Goal: Task Accomplishment & Management: Complete application form

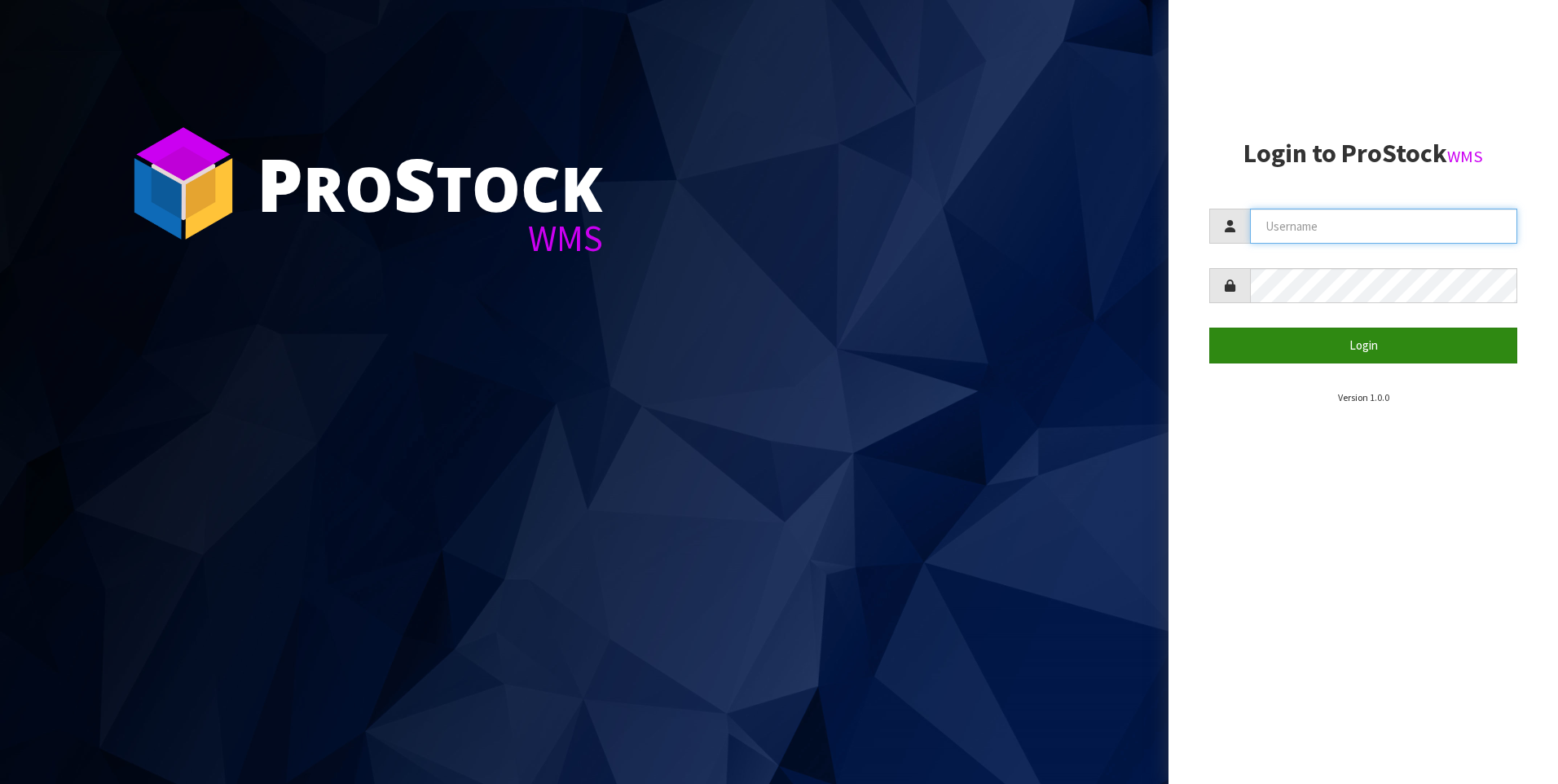
type input "[PERSON_NAME]"
click at [1366, 340] on button "Login" at bounding box center [1363, 345] width 308 height 35
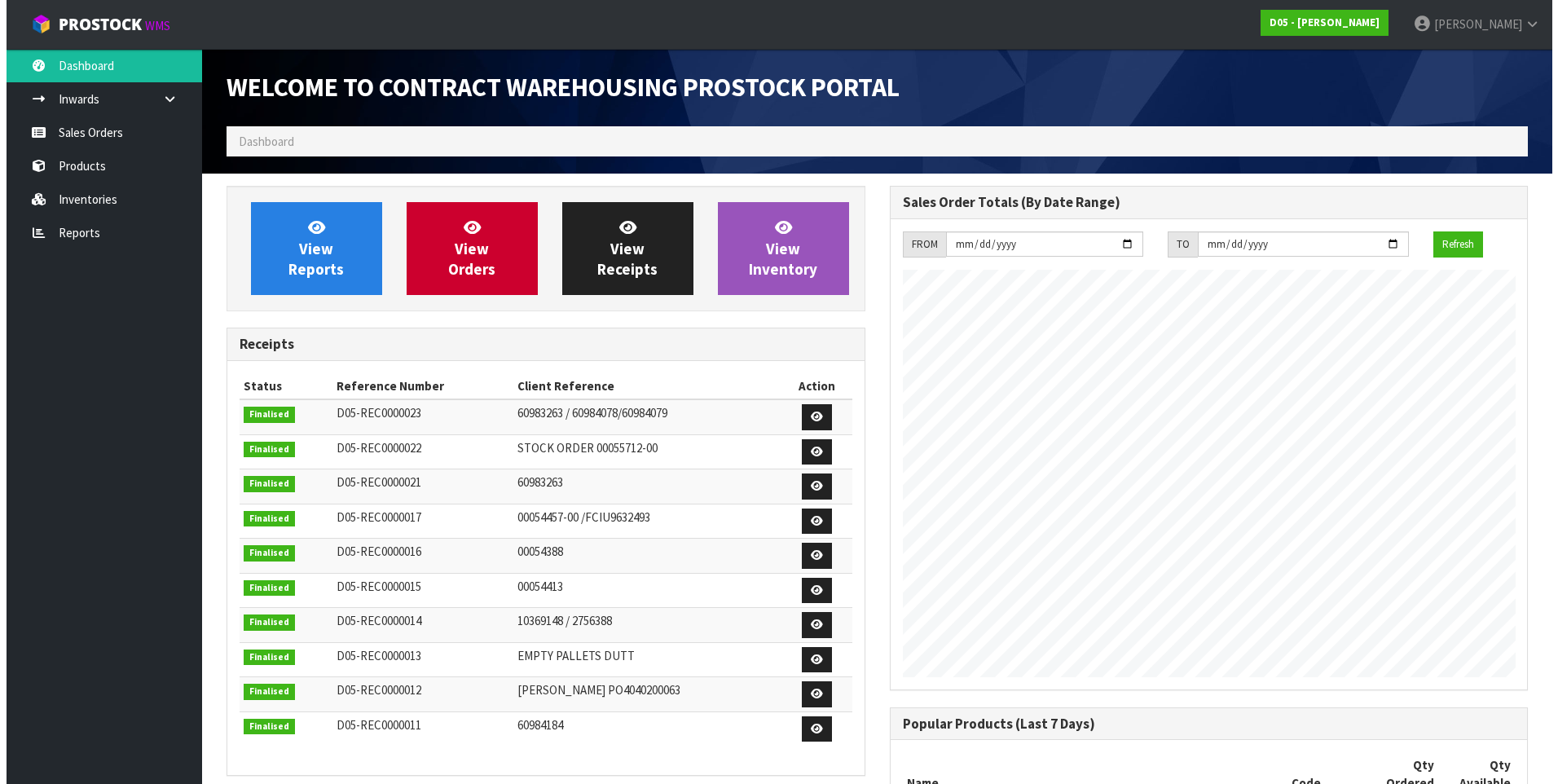
scroll to position [1096, 662]
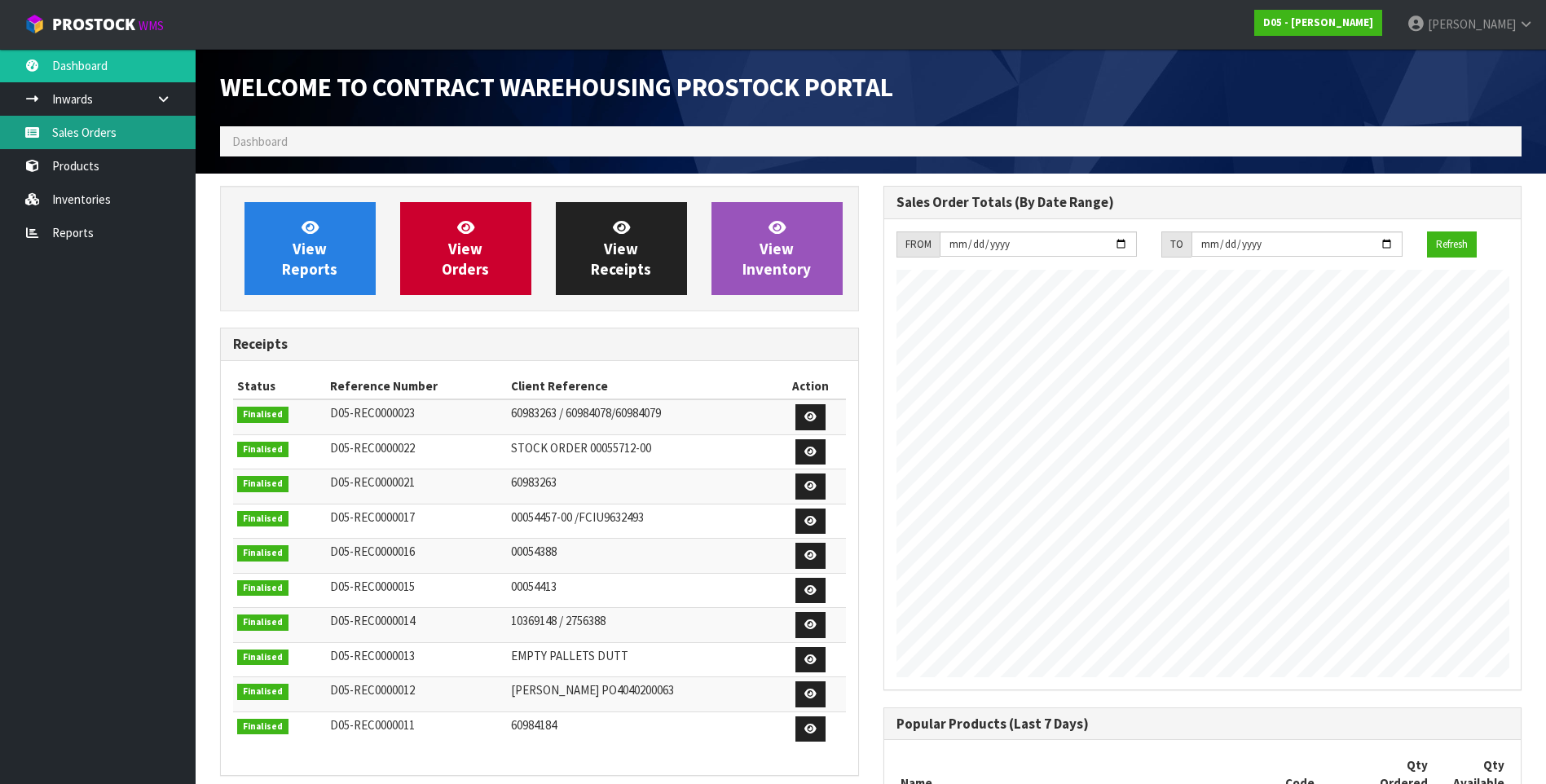
click at [80, 137] on link "Sales Orders" at bounding box center [98, 132] width 195 height 33
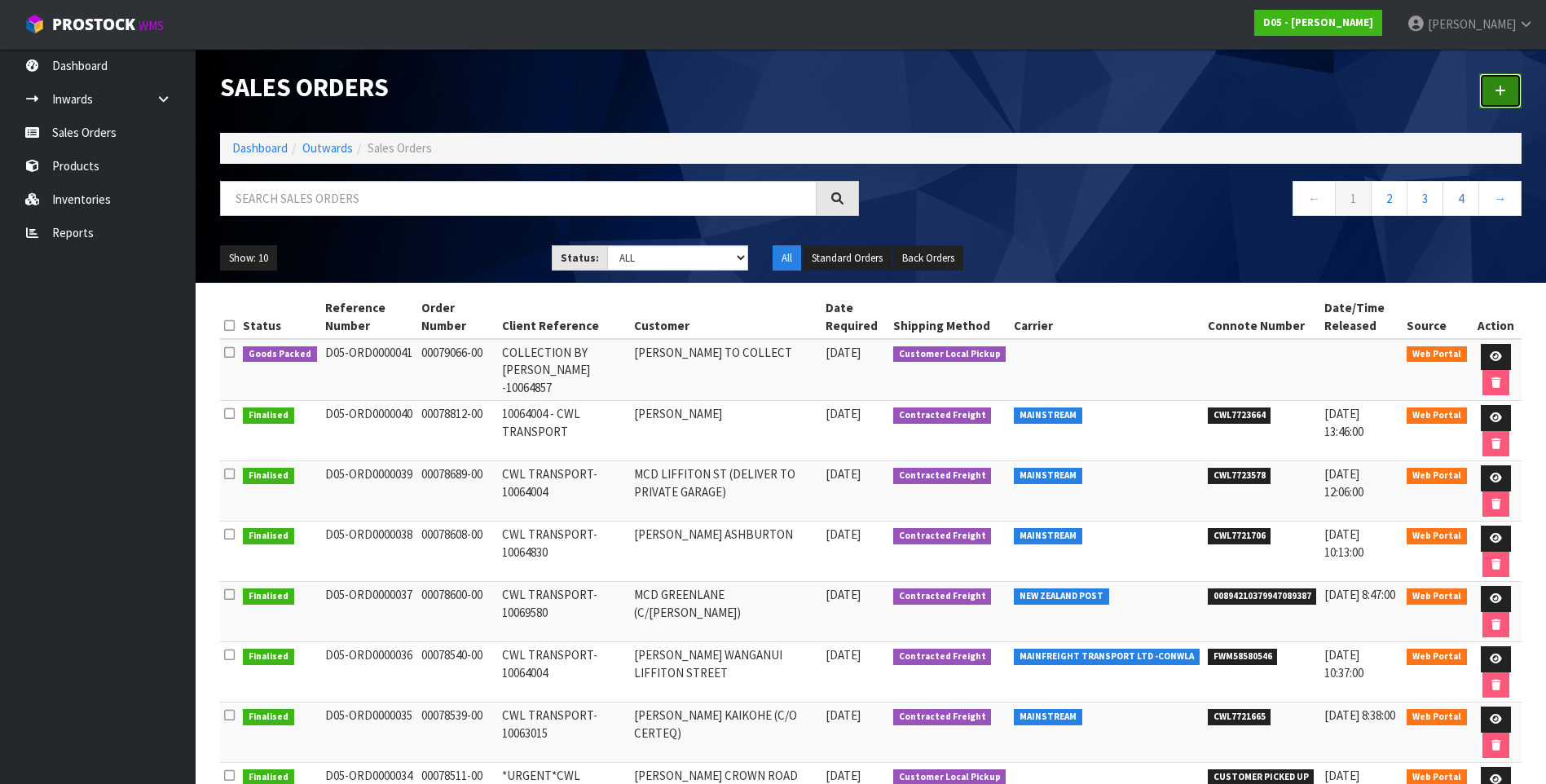
click at [1504, 89] on icon at bounding box center [1500, 91] width 12 height 13
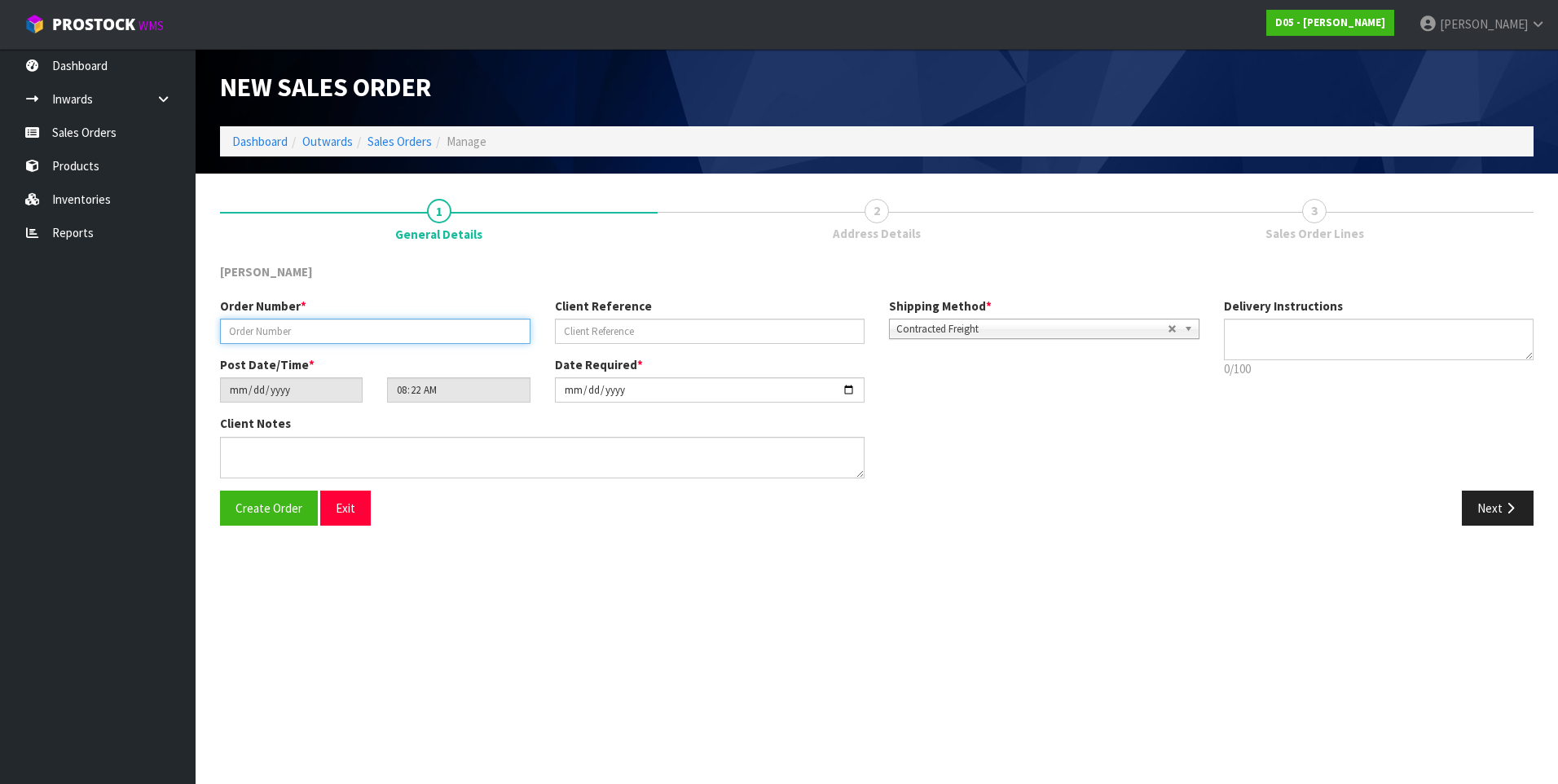
click at [252, 332] on input "text" at bounding box center [376, 331] width 311 height 25
paste input "00079170-00"
type input "00079170-00"
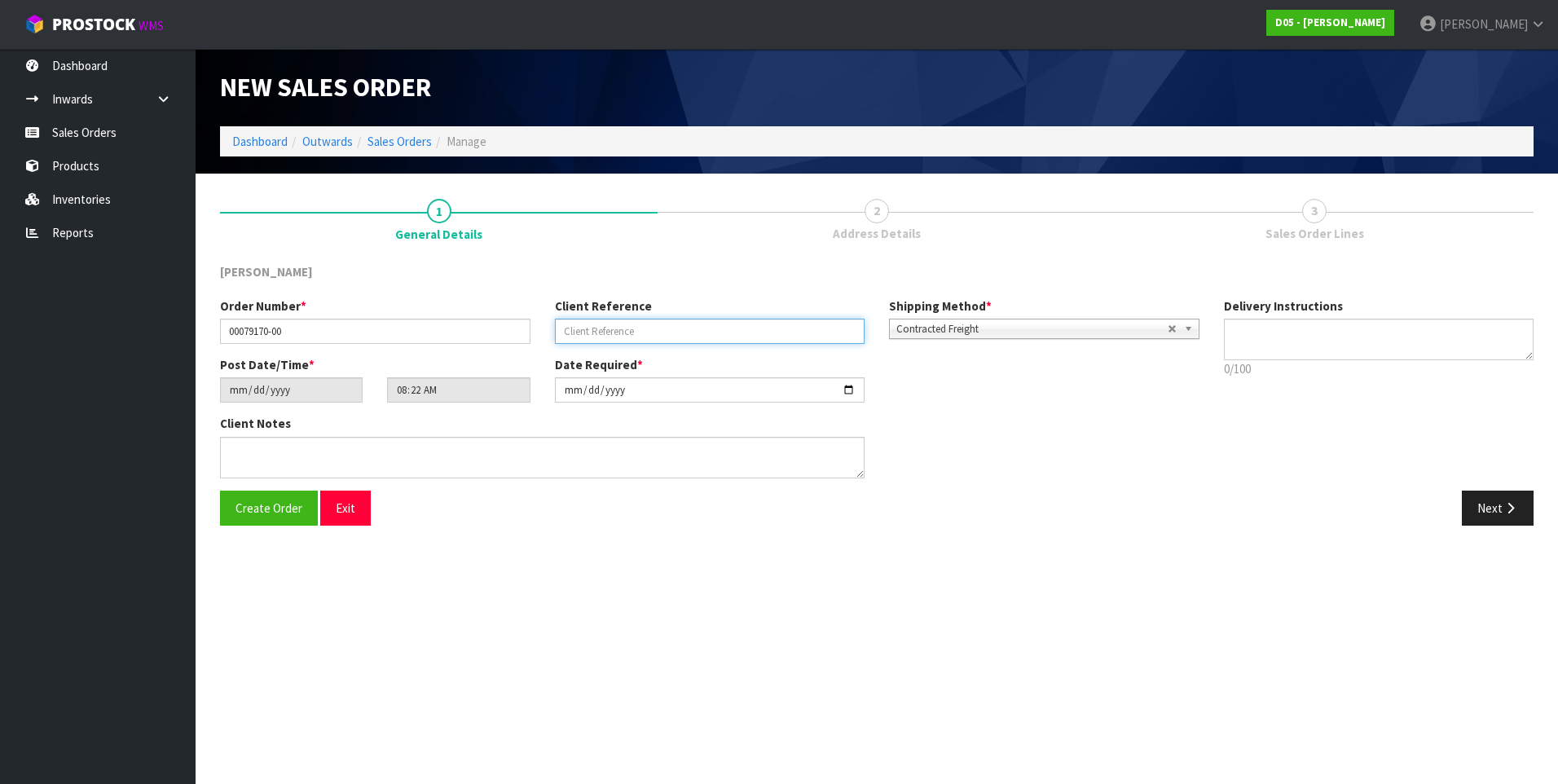
click at [578, 330] on input "text" at bounding box center [710, 331] width 311 height 25
paste input "INSTALLER COLLECT-10065094"
type input "INSTALLER COLLECT-10065094"
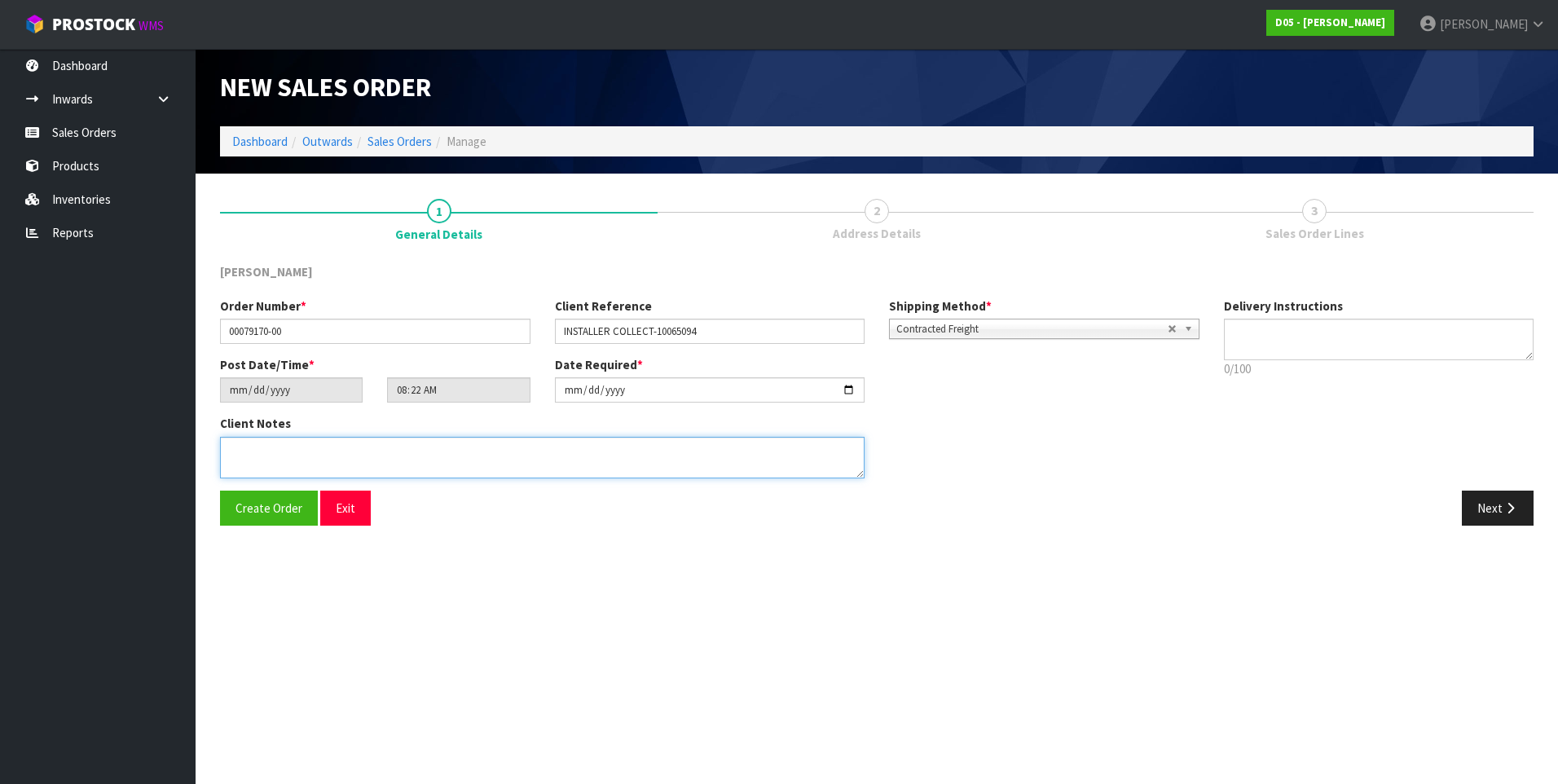
click at [272, 451] on textarea at bounding box center [542, 457] width 644 height 42
paste textarea "INSTALLER WILL COLLECT ON WAY TO SITE 17/9"
type textarea "INSTALLER WILL COLLECT ON WAY TO SITE 17/9"
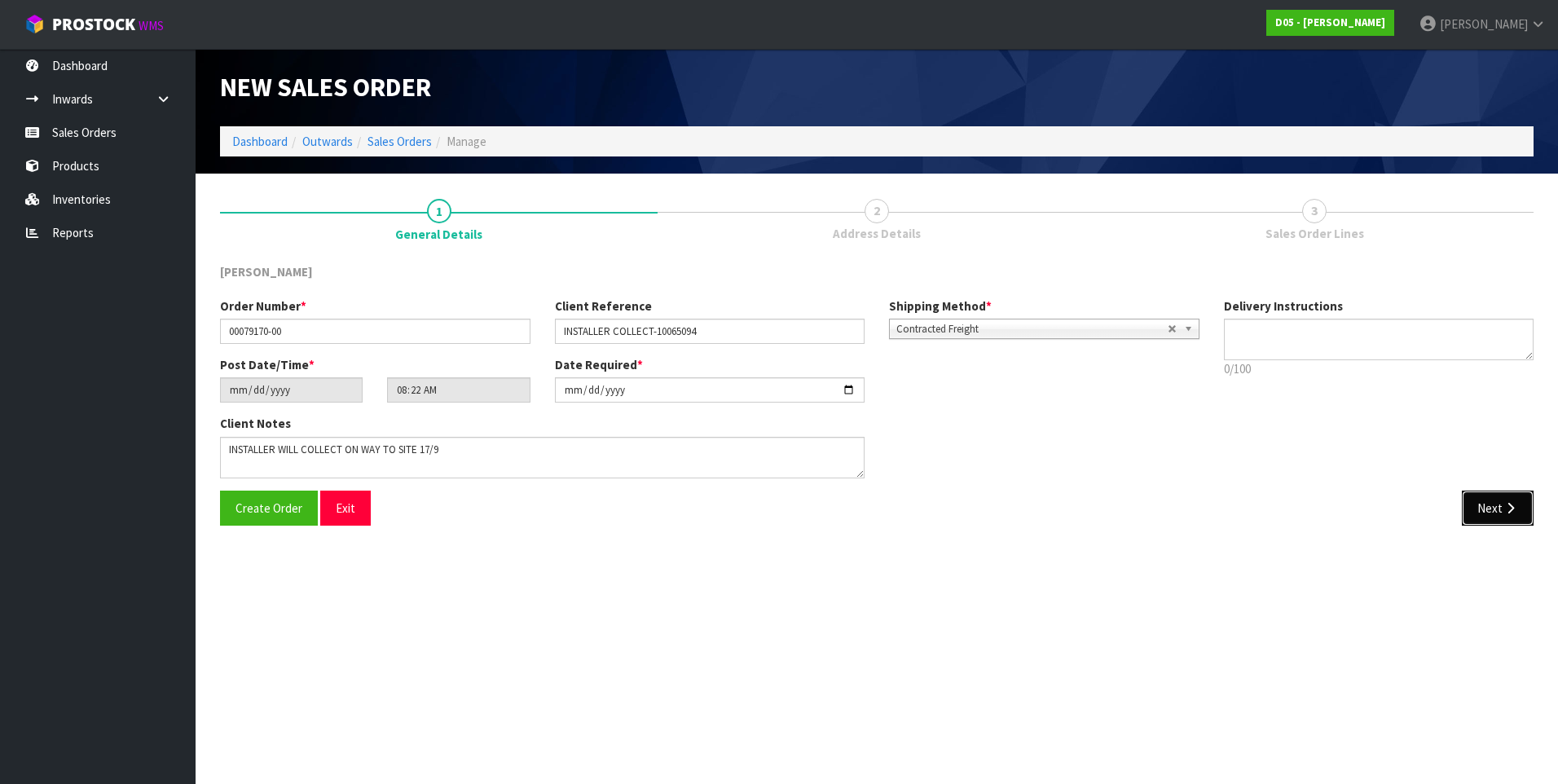
click at [1488, 518] on button "Next" at bounding box center [1497, 508] width 71 height 35
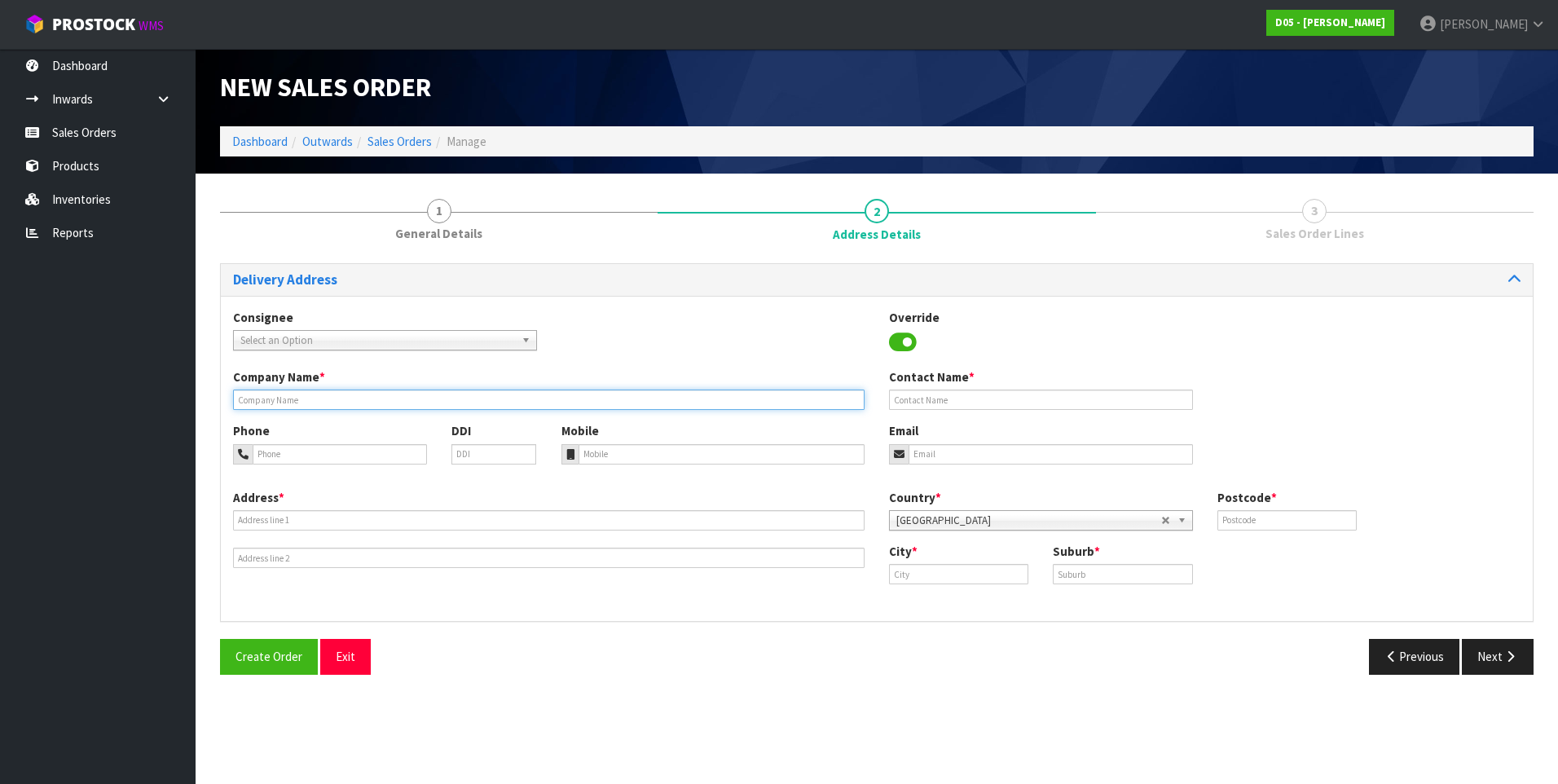
click at [249, 400] on input "text" at bounding box center [549, 399] width 632 height 21
paste input "MCD OTAHUHU, NZ (C/O RODIER)"
type input "MCD OTAHUHU, NZ (C/O RODIER)"
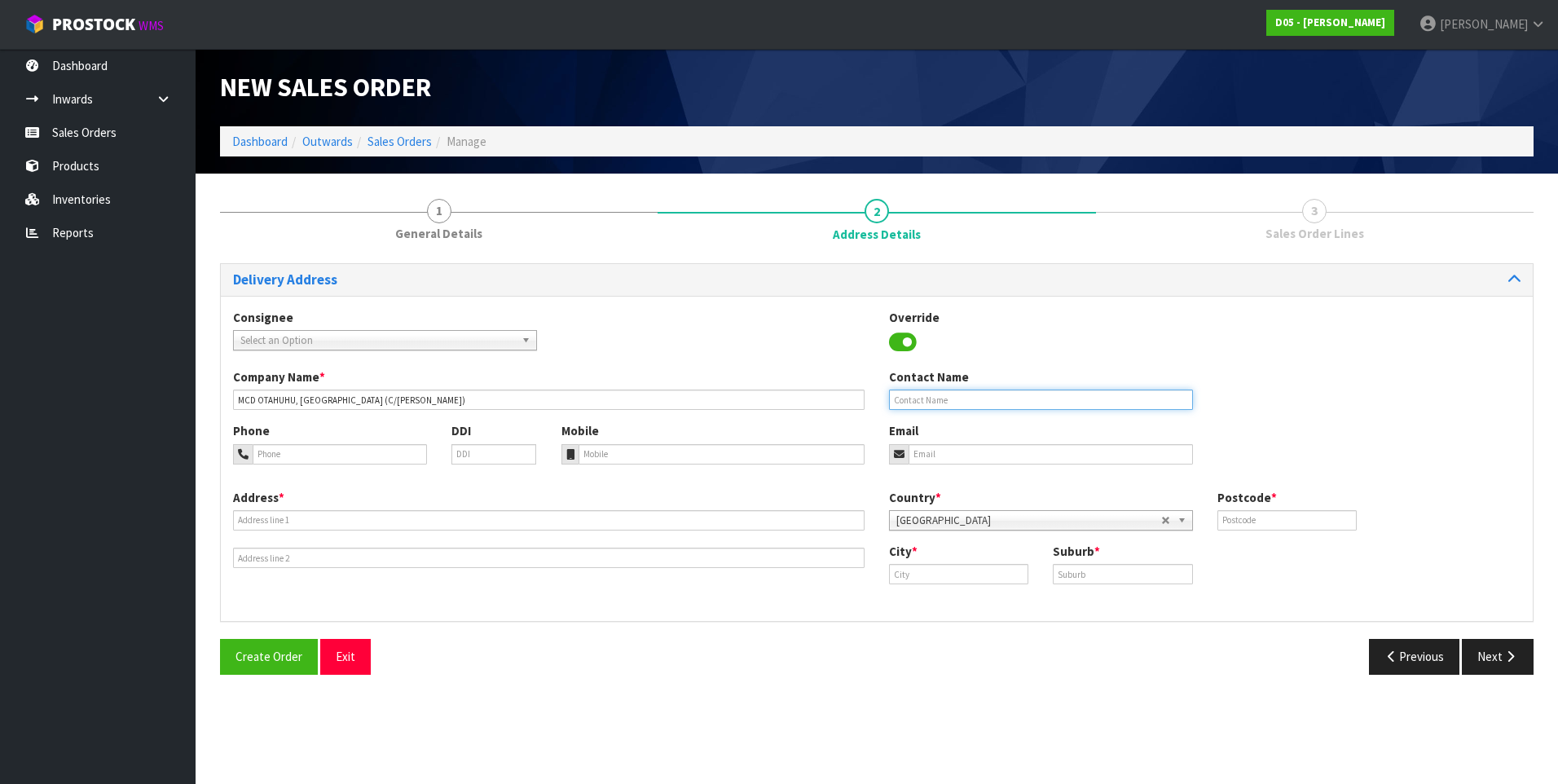
click at [913, 398] on input "text" at bounding box center [1041, 399] width 304 height 21
paste input "STU JONES"
type input "STU JONES"
click at [304, 458] on input "tel" at bounding box center [340, 454] width 174 height 21
paste input "+64 9212 8290"
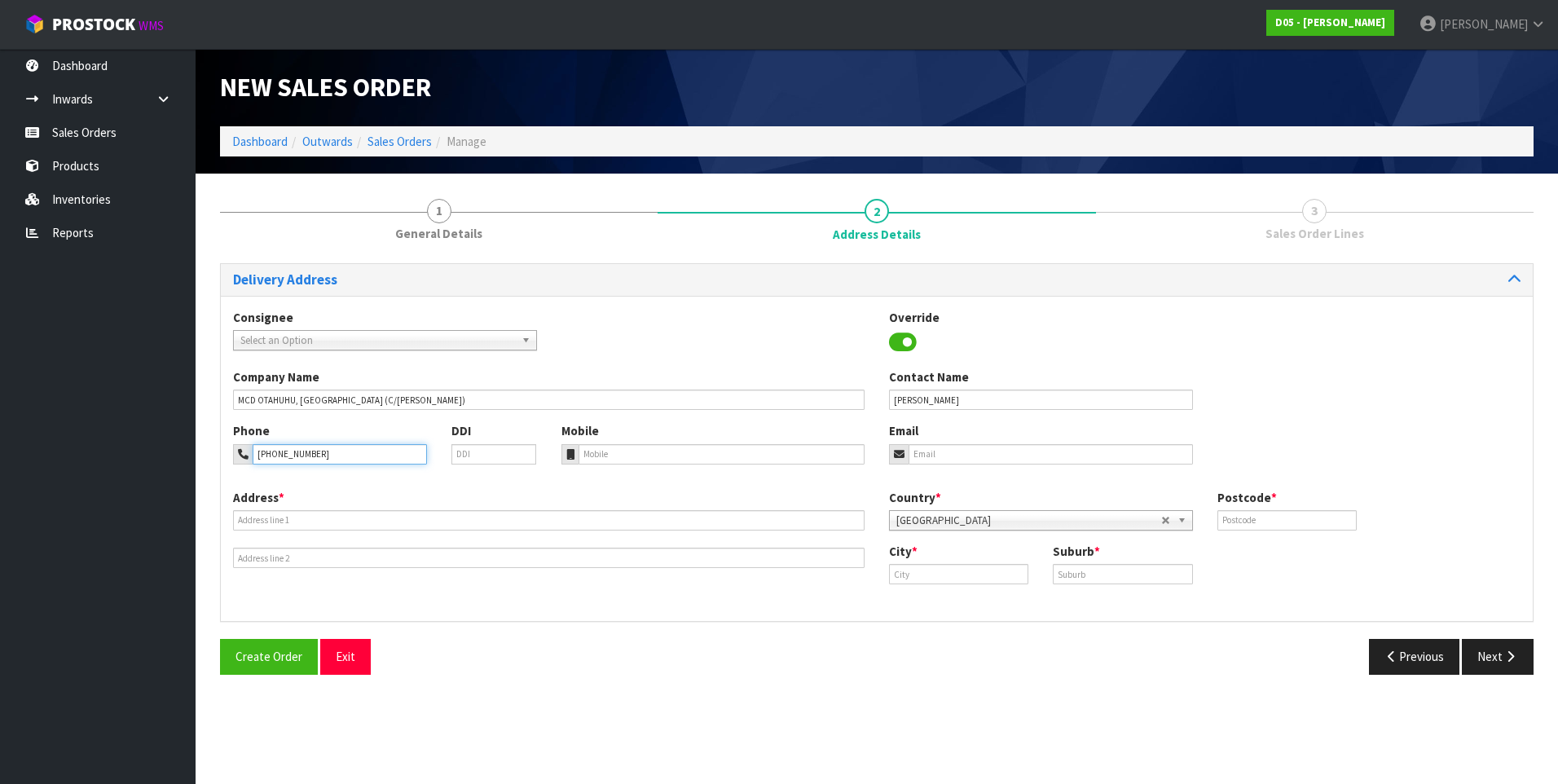
type input "+64 9212 8290"
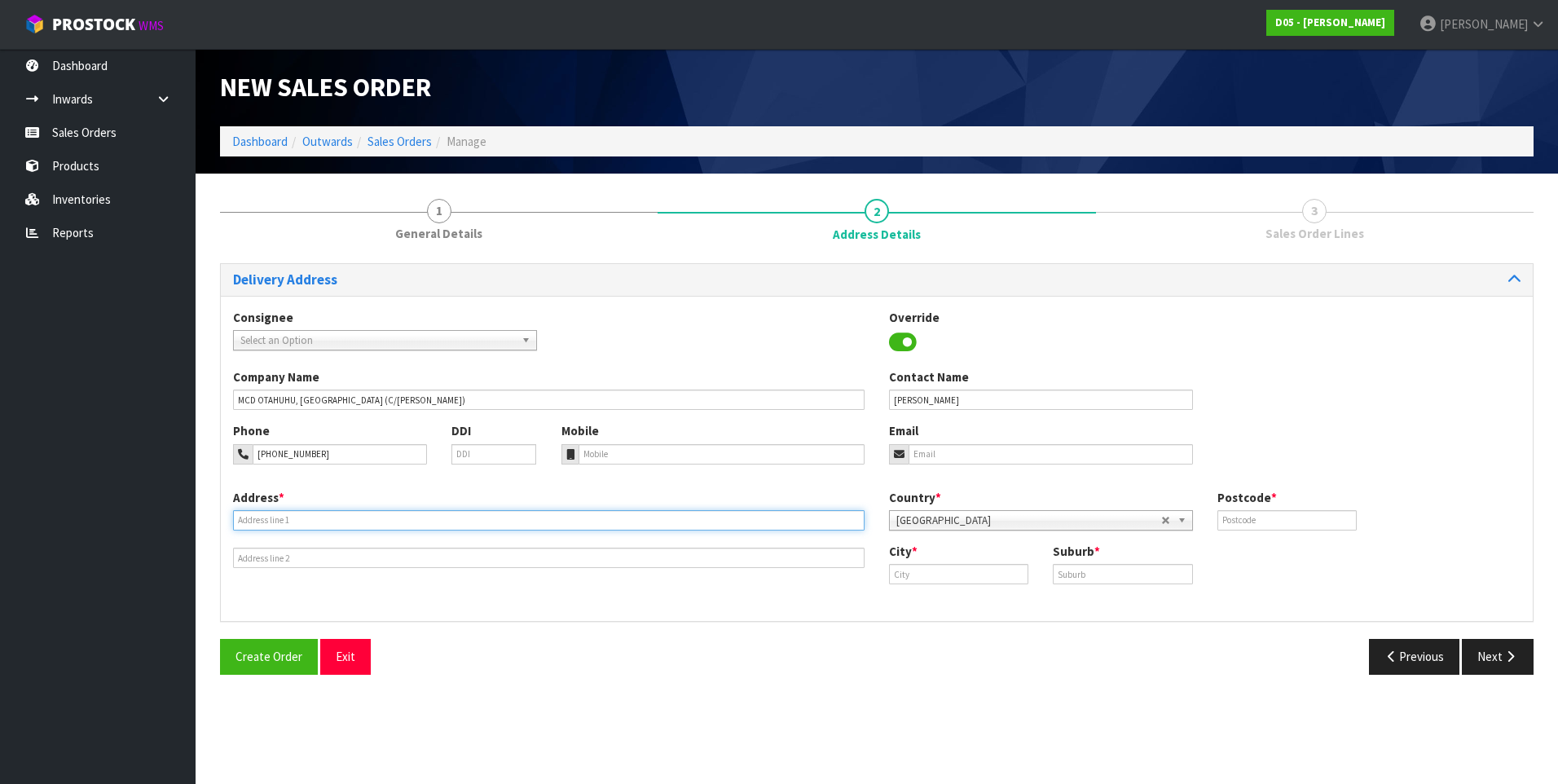
click at [253, 525] on input "text" at bounding box center [549, 520] width 632 height 21
paste input "INSTALLER TO COLLECT"
type input "INSTALLER TO COLLECT"
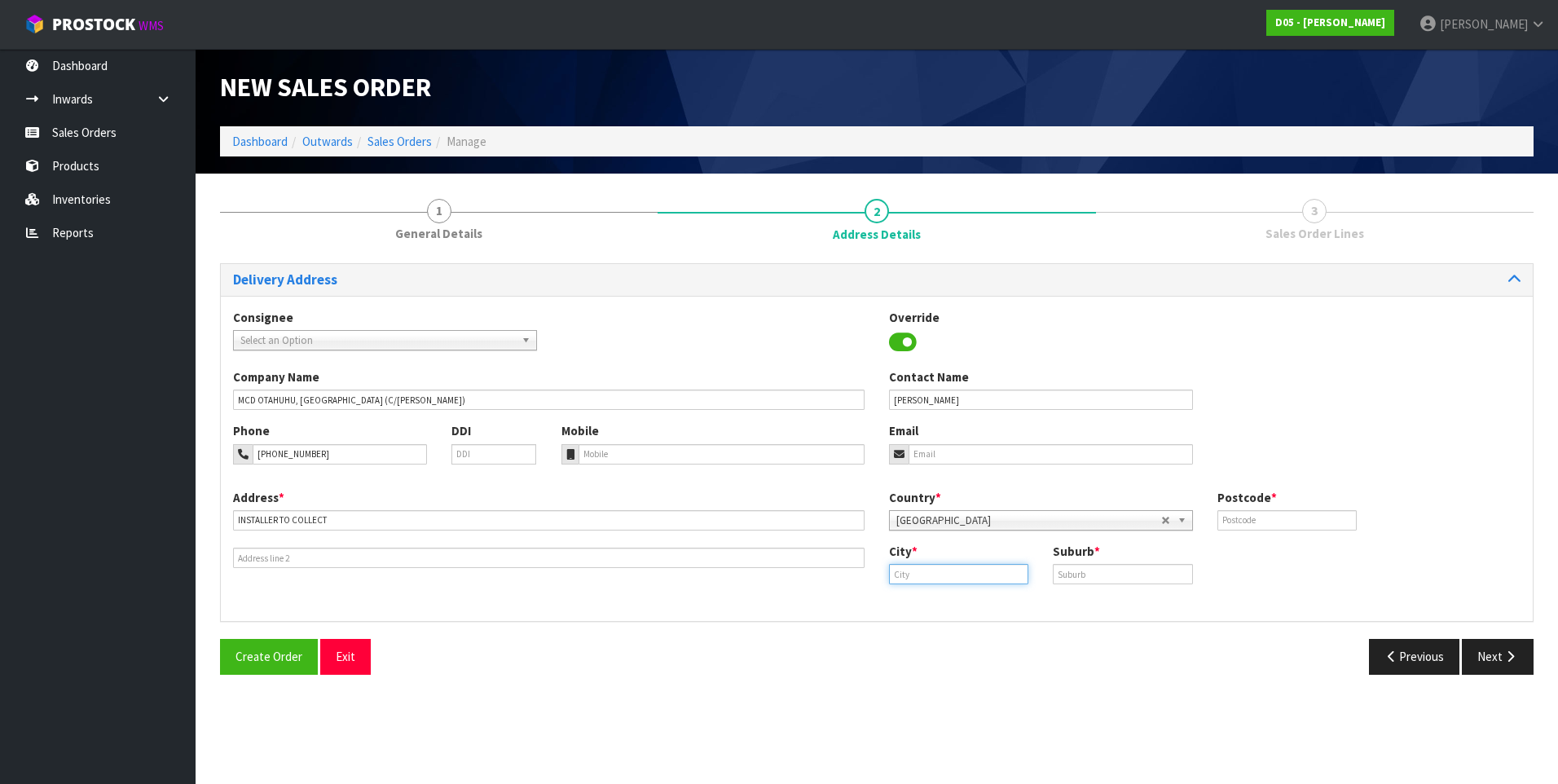
click at [914, 578] on input "text" at bounding box center [959, 574] width 139 height 21
click at [908, 604] on strong "Auc" at bounding box center [911, 601] width 21 height 15
type input "Auckland"
click at [1066, 571] on input "text" at bounding box center [1122, 574] width 139 height 21
type input "EAST TAMAKI"
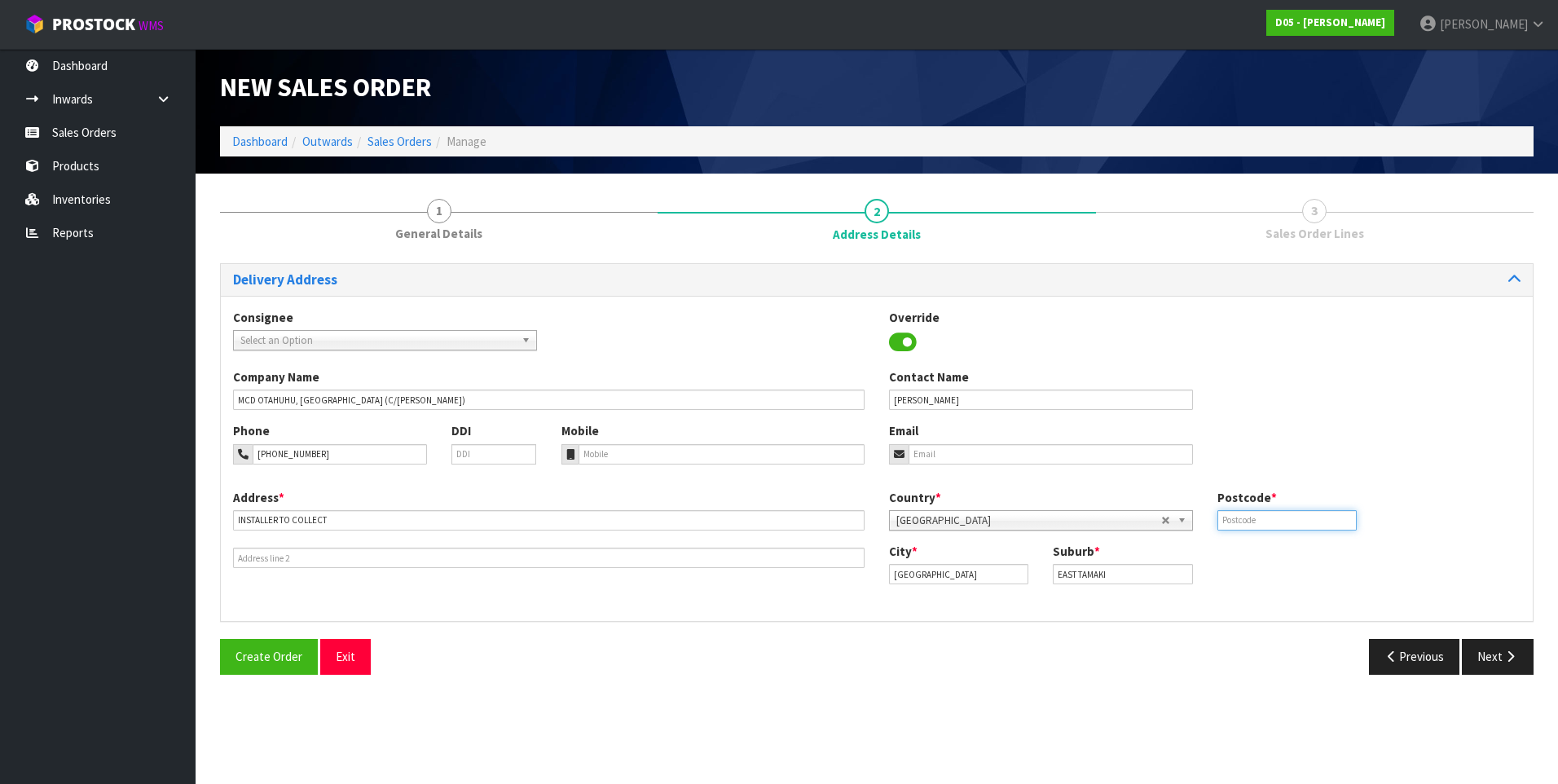
type input "2013"
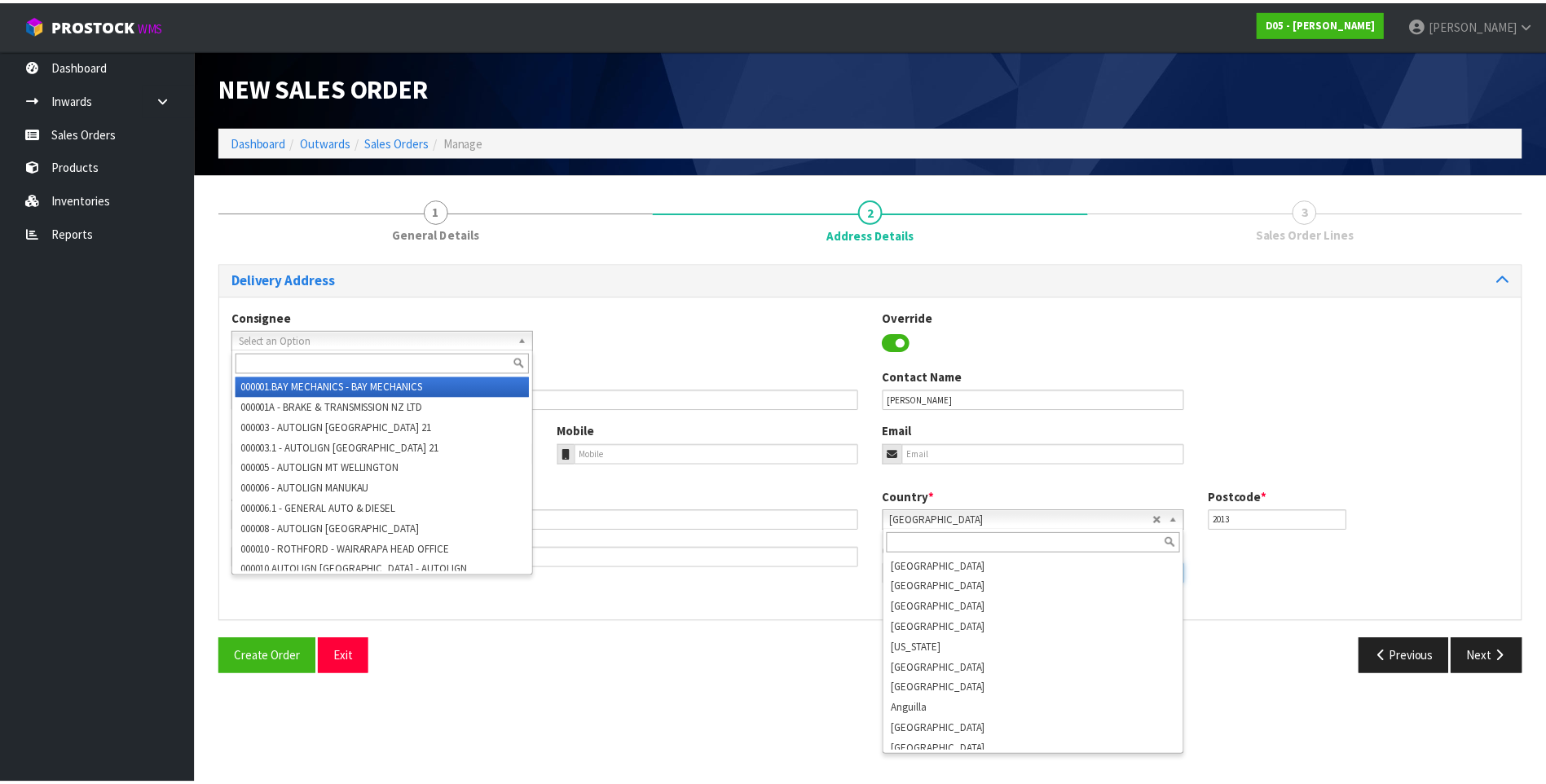
scroll to position [3042, 0]
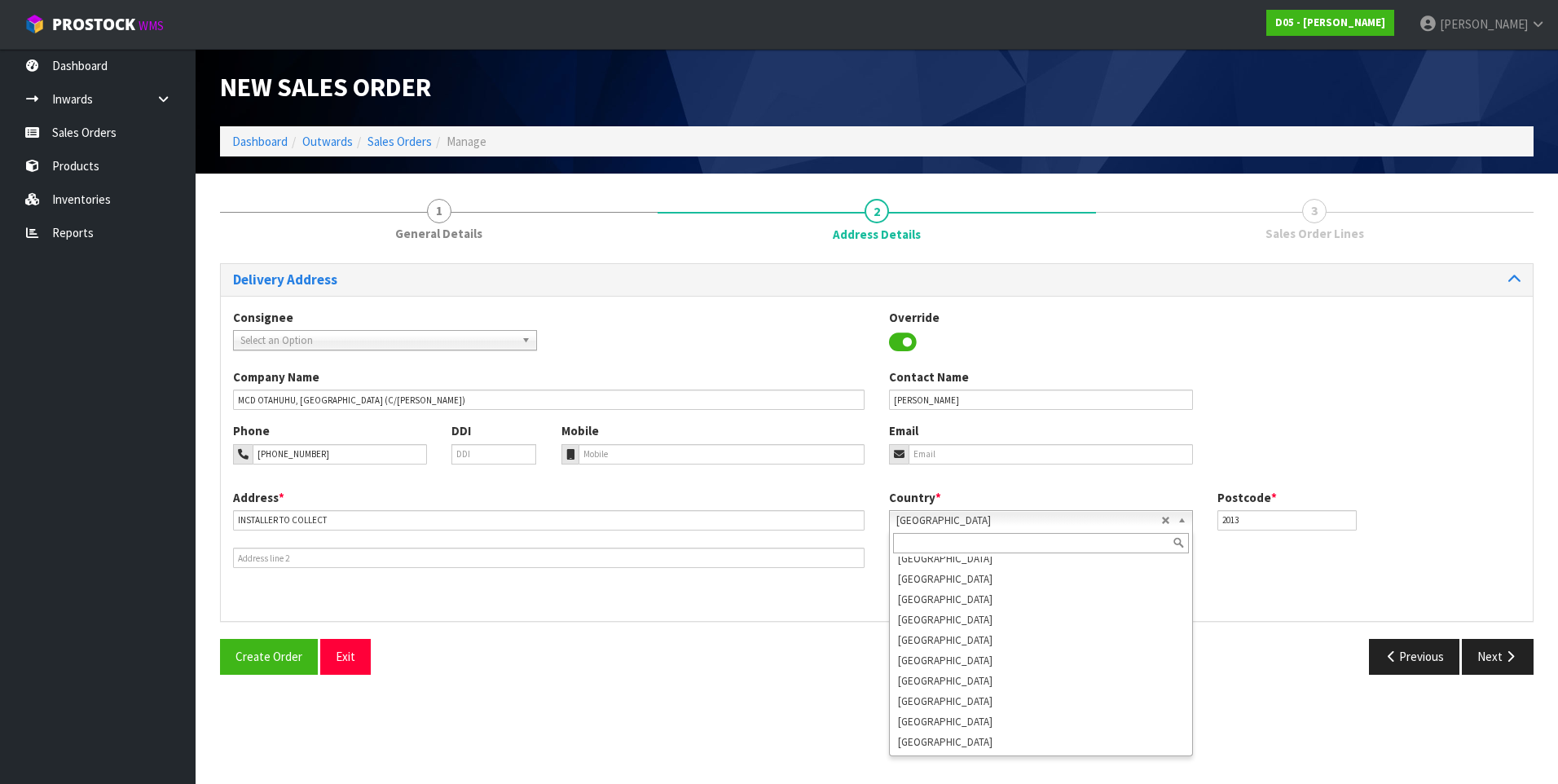
click at [715, 696] on section "1 General Details 2 Address Details 3 Sales Order Lines Delivery Address Consig…" at bounding box center [877, 435] width 1363 height 525
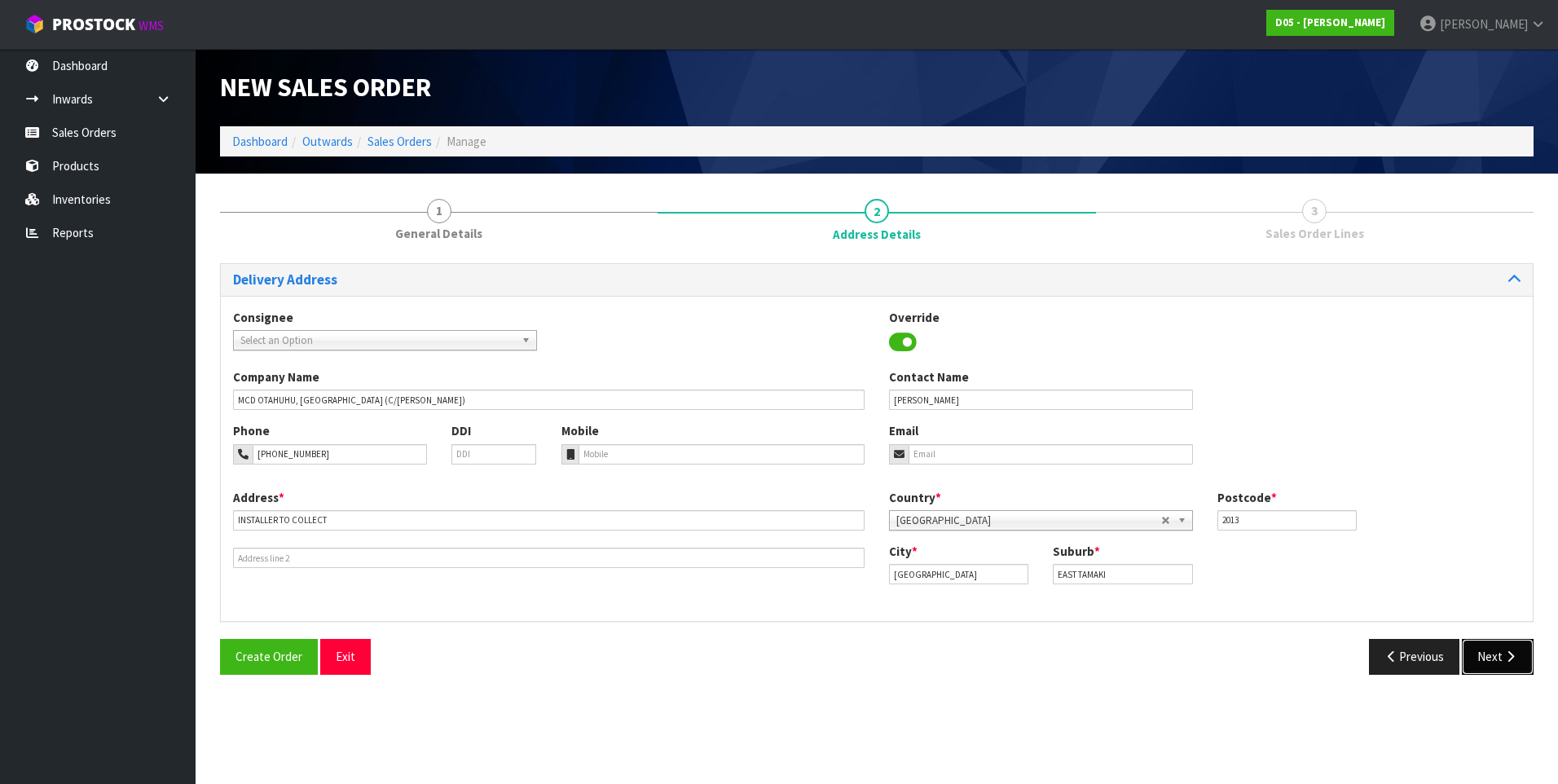
click at [1502, 653] on button "Next" at bounding box center [1497, 656] width 71 height 35
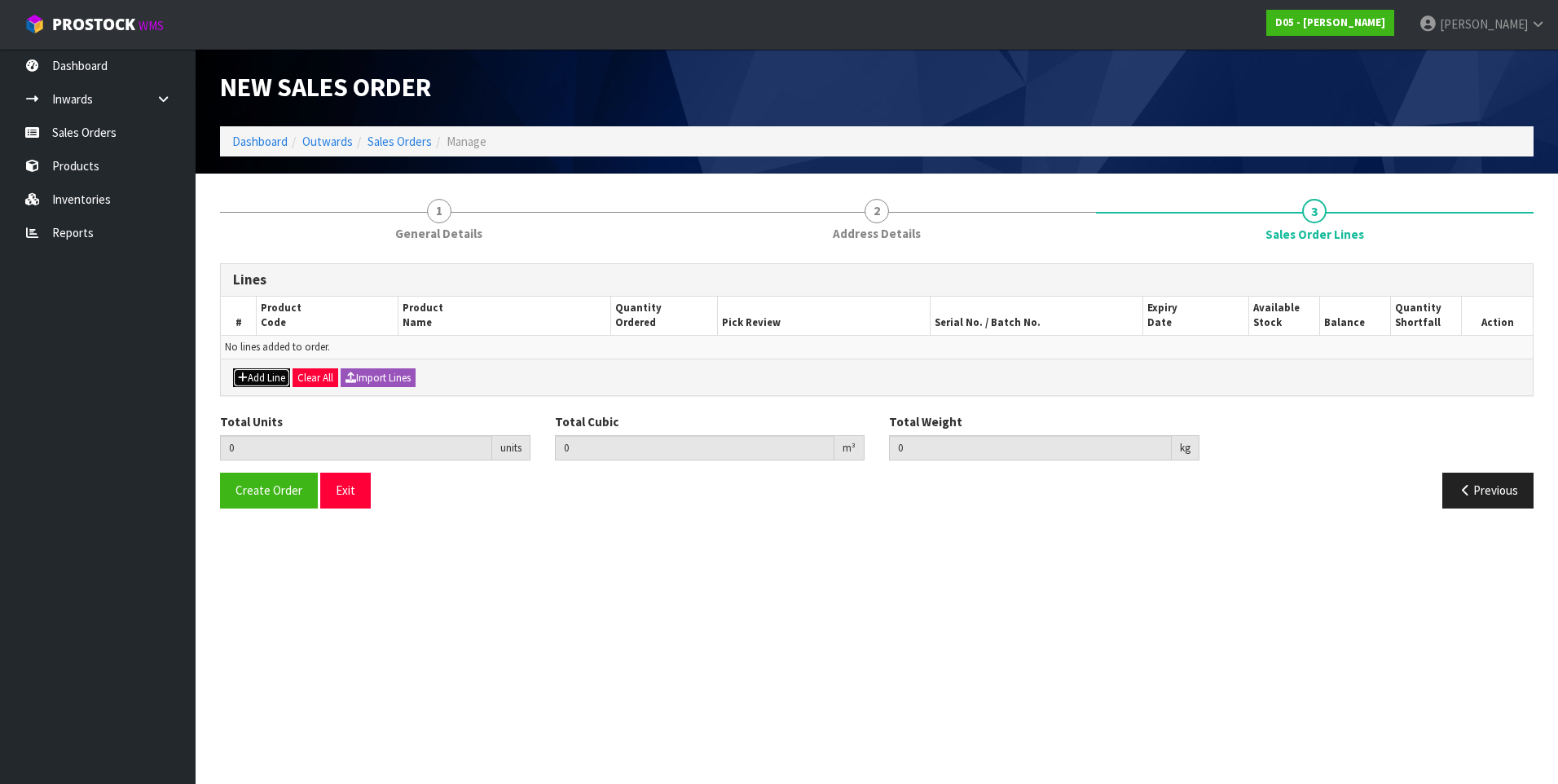
click at [275, 379] on button "Add Line" at bounding box center [261, 378] width 57 height 20
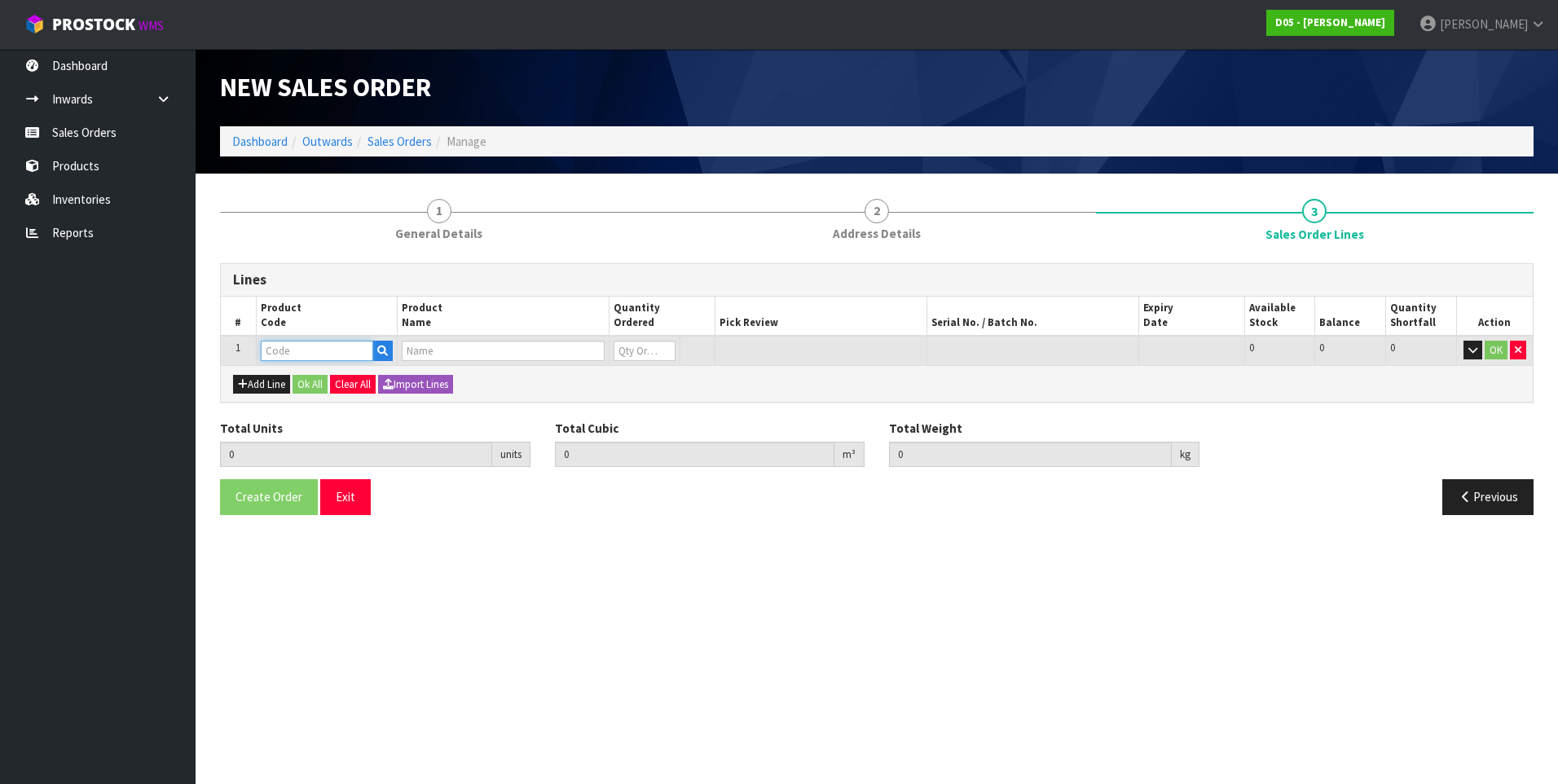
click at [281, 351] on input "text" at bounding box center [317, 350] width 112 height 21
paste input "2020500041-13"
type input "2020500041-13"
type input "0.000000"
type input "0.000"
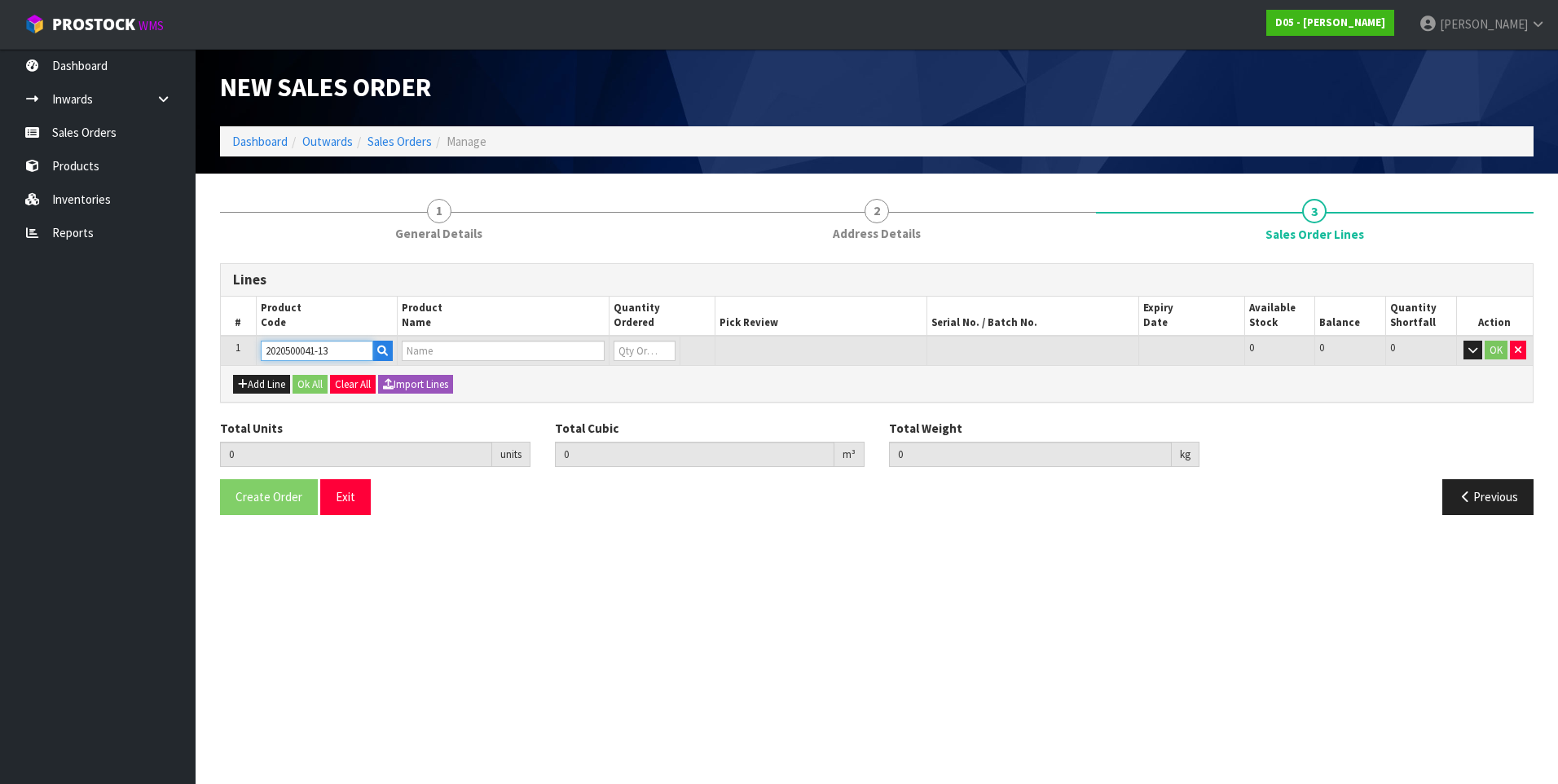
type input "( A )SIGNAGE GANTRY-LIGHT PANEL-WATERPROOF-WHITE-2744X216X21"
type input "0"
type input "2020500041-13"
click at [634, 348] on input "0" at bounding box center [628, 350] width 59 height 21
type input "1"
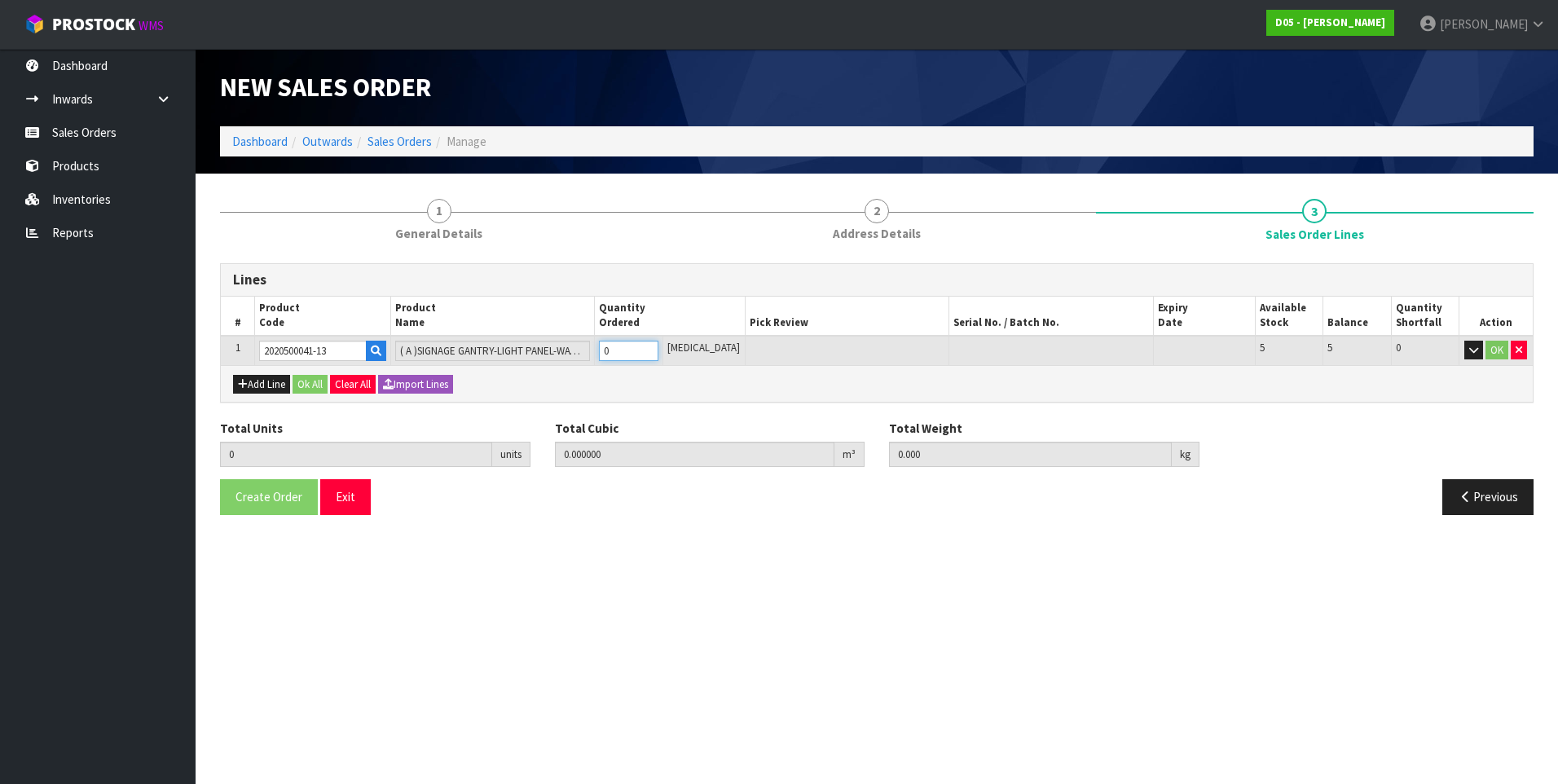
type input "0.0198"
type input "11"
type input "1"
click at [311, 382] on button "Ok All" at bounding box center [310, 385] width 35 height 20
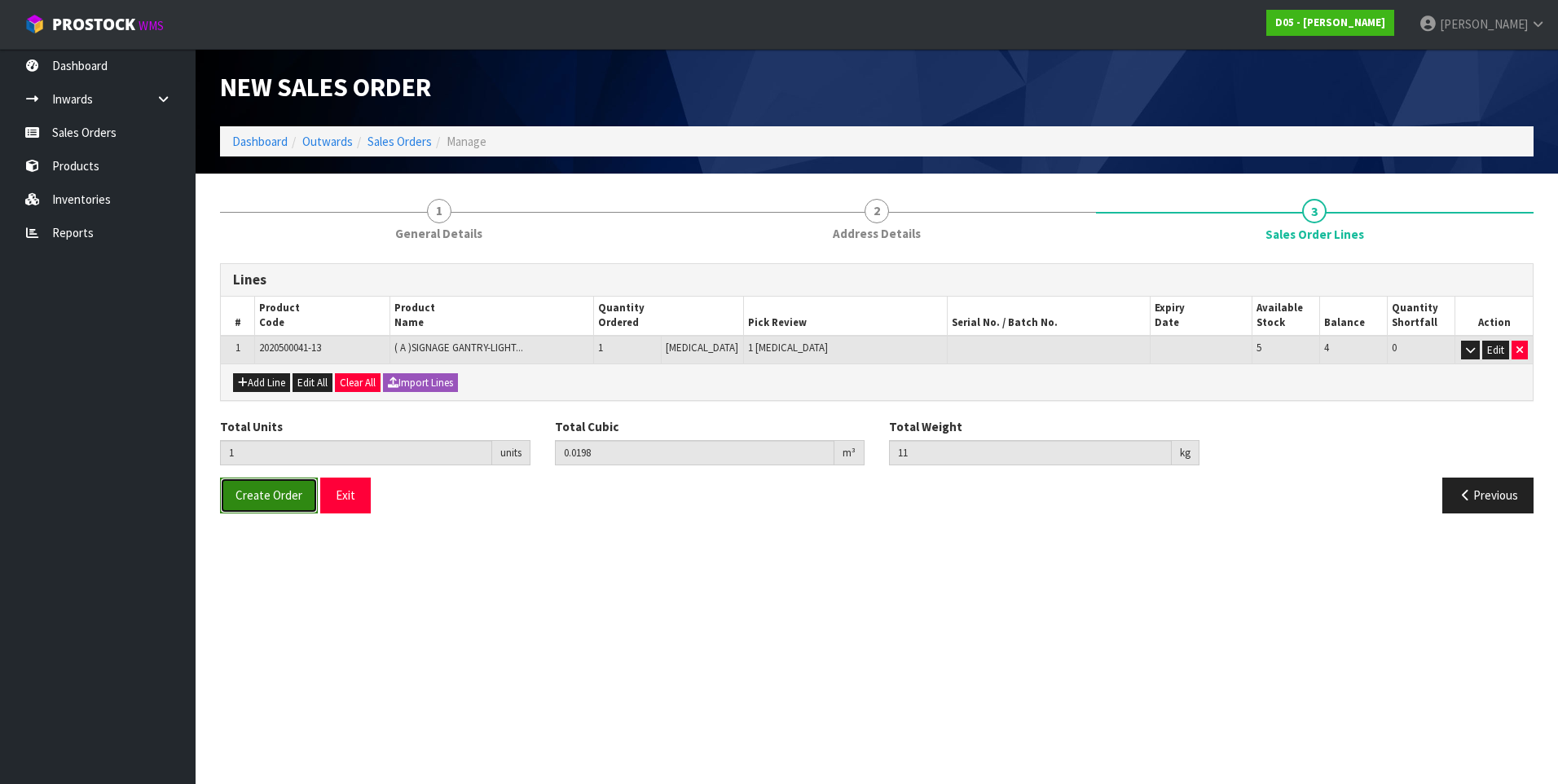
click at [285, 499] on span "Create Order" at bounding box center [269, 494] width 67 height 15
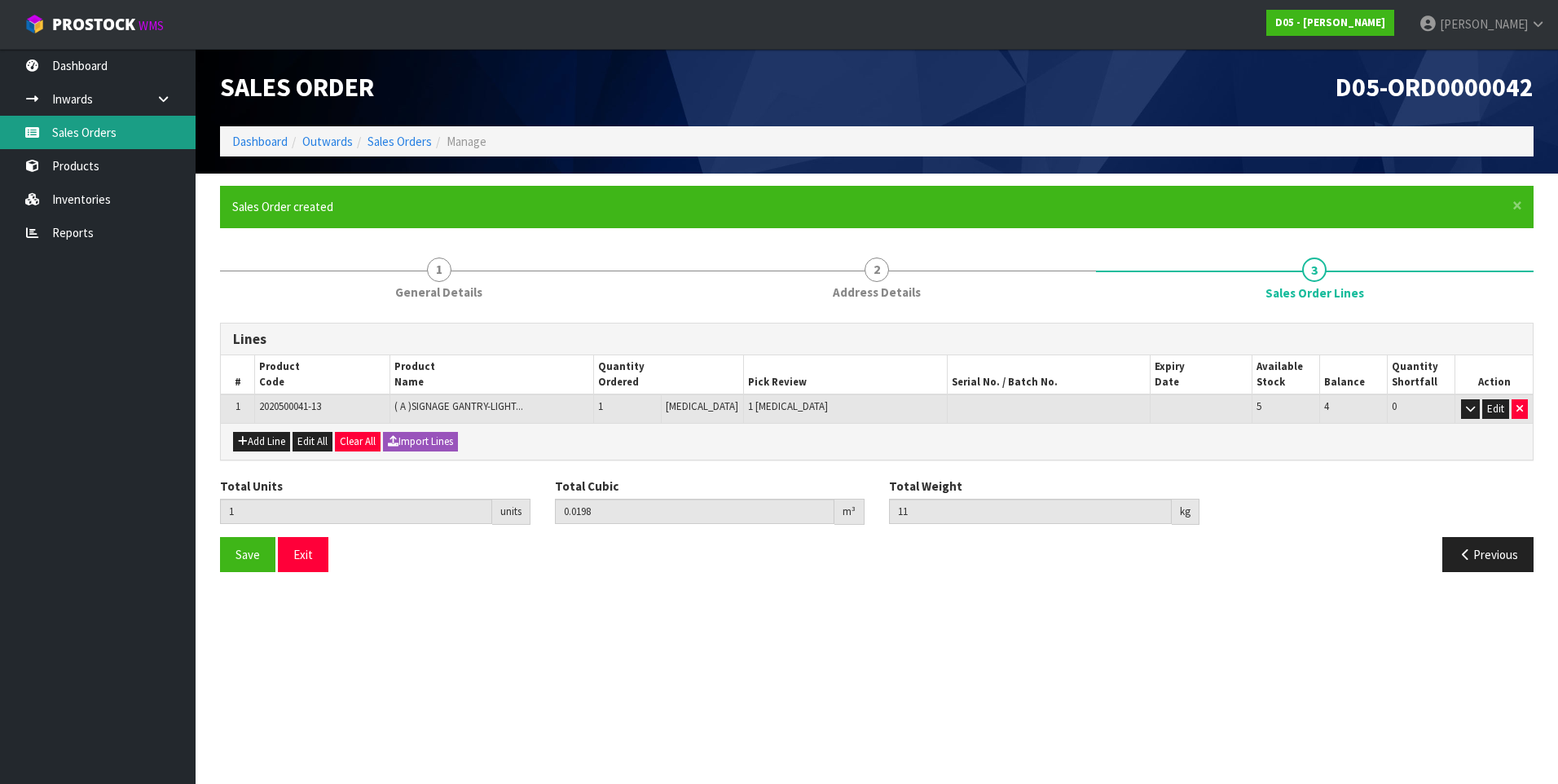
click at [75, 134] on link "Sales Orders" at bounding box center [98, 132] width 195 height 33
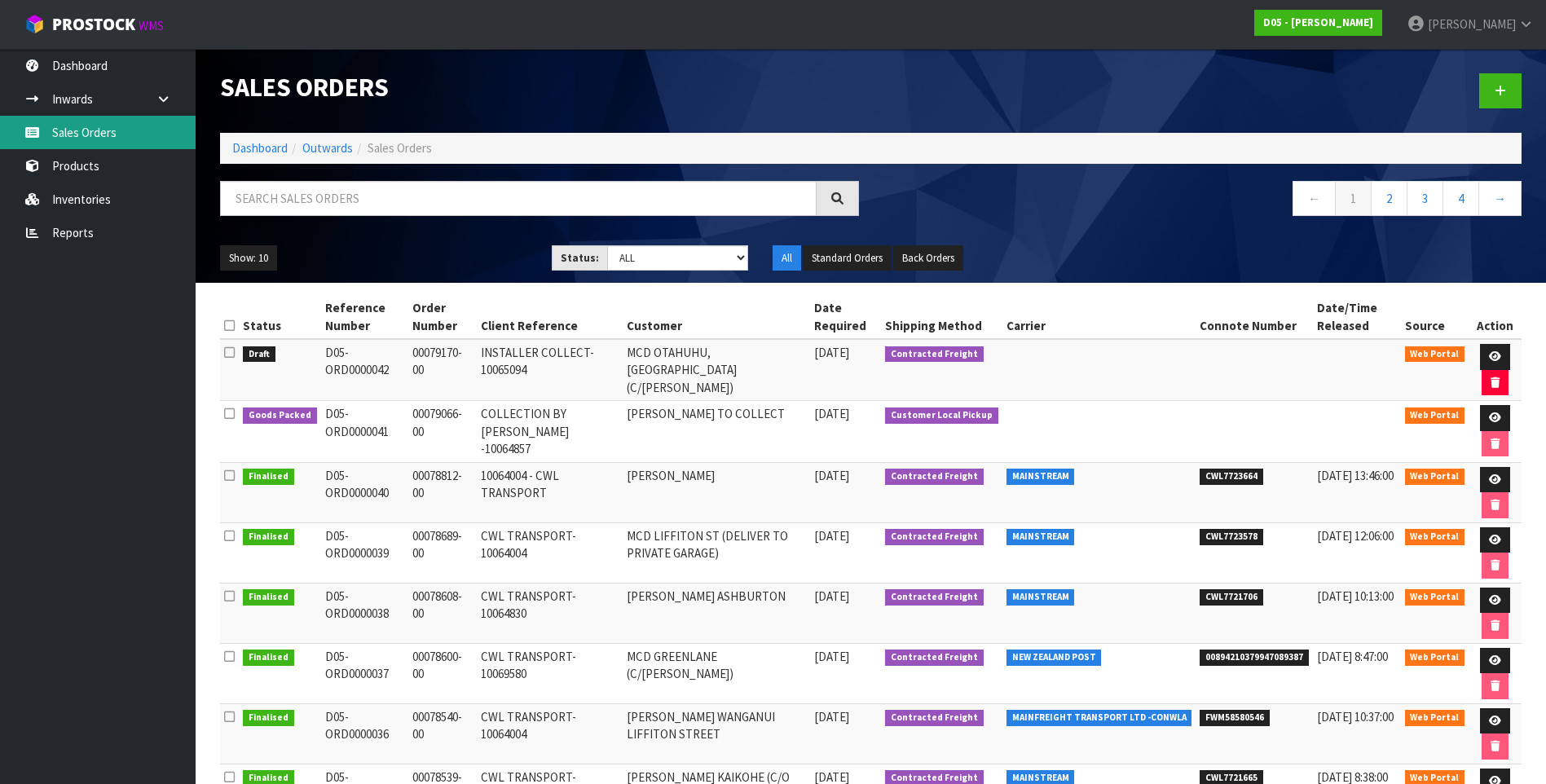
click at [128, 130] on link "Sales Orders" at bounding box center [98, 132] width 195 height 33
click at [1499, 89] on icon at bounding box center [1500, 91] width 12 height 13
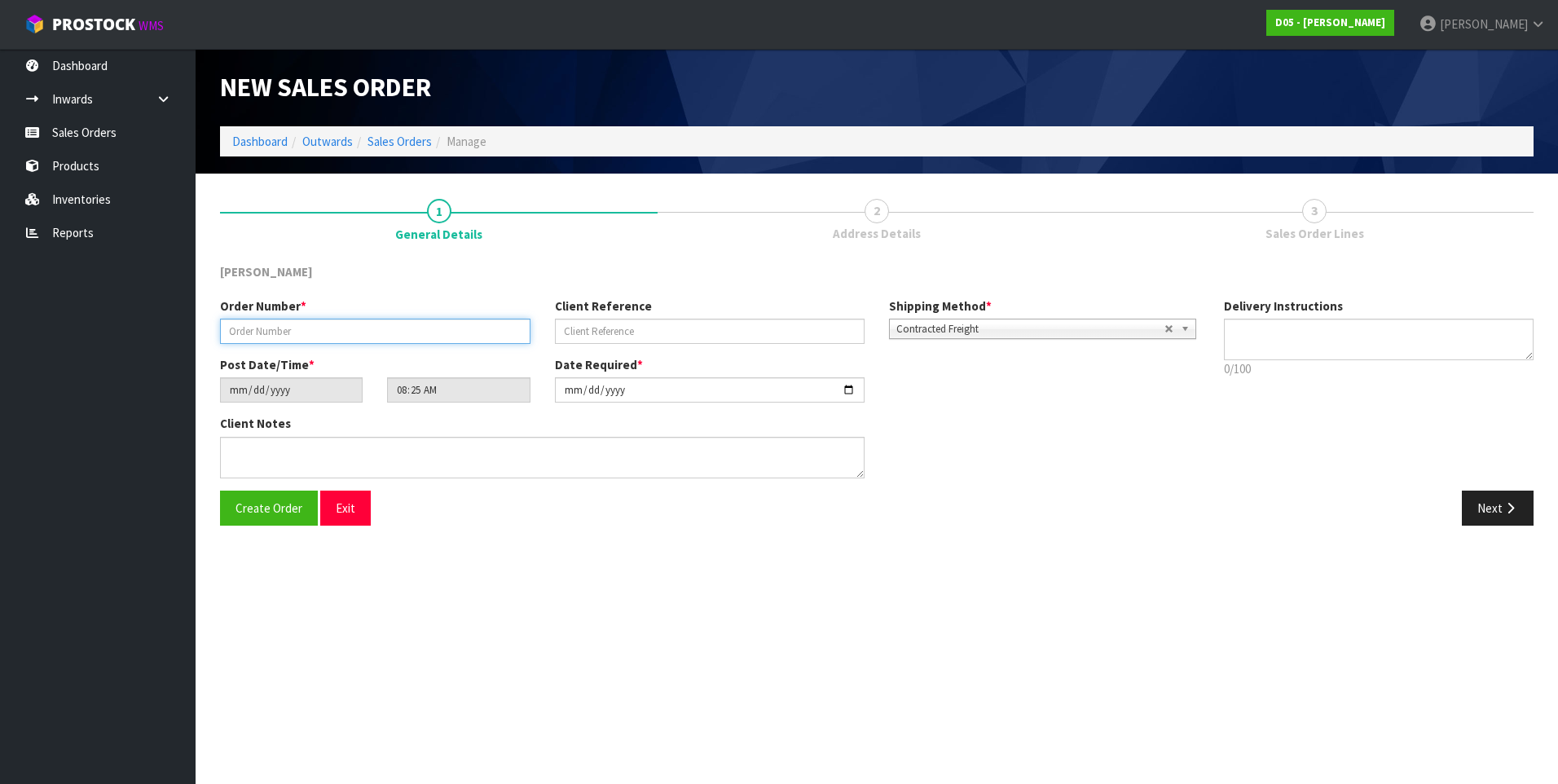
click at [283, 331] on input "text" at bounding box center [376, 331] width 311 height 25
paste input "00079147-00"
type input "00079147-00"
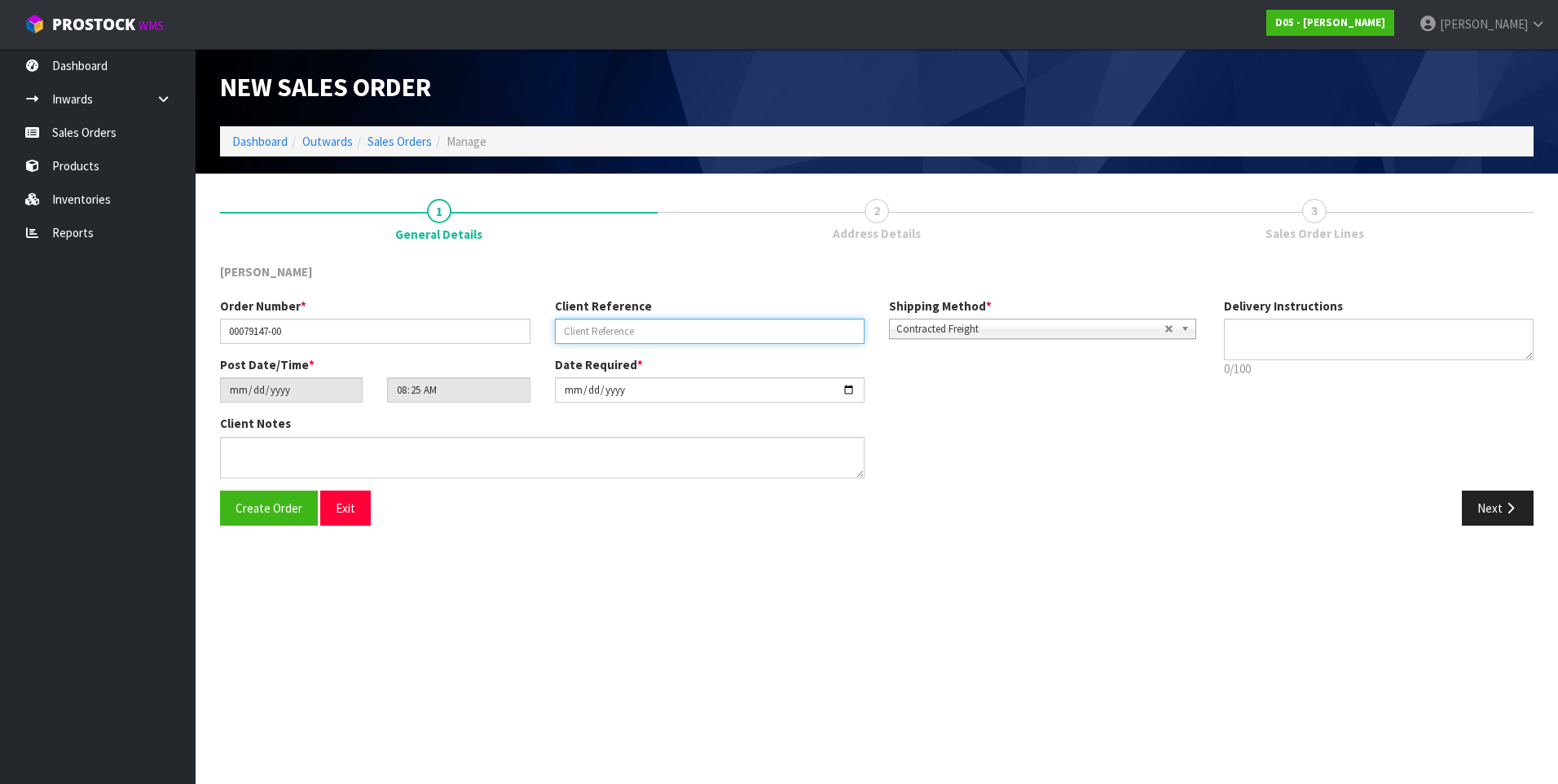
click at [578, 329] on input "text" at bounding box center [710, 331] width 311 height 25
paste input "SCRAP"
type input "SCRAP"
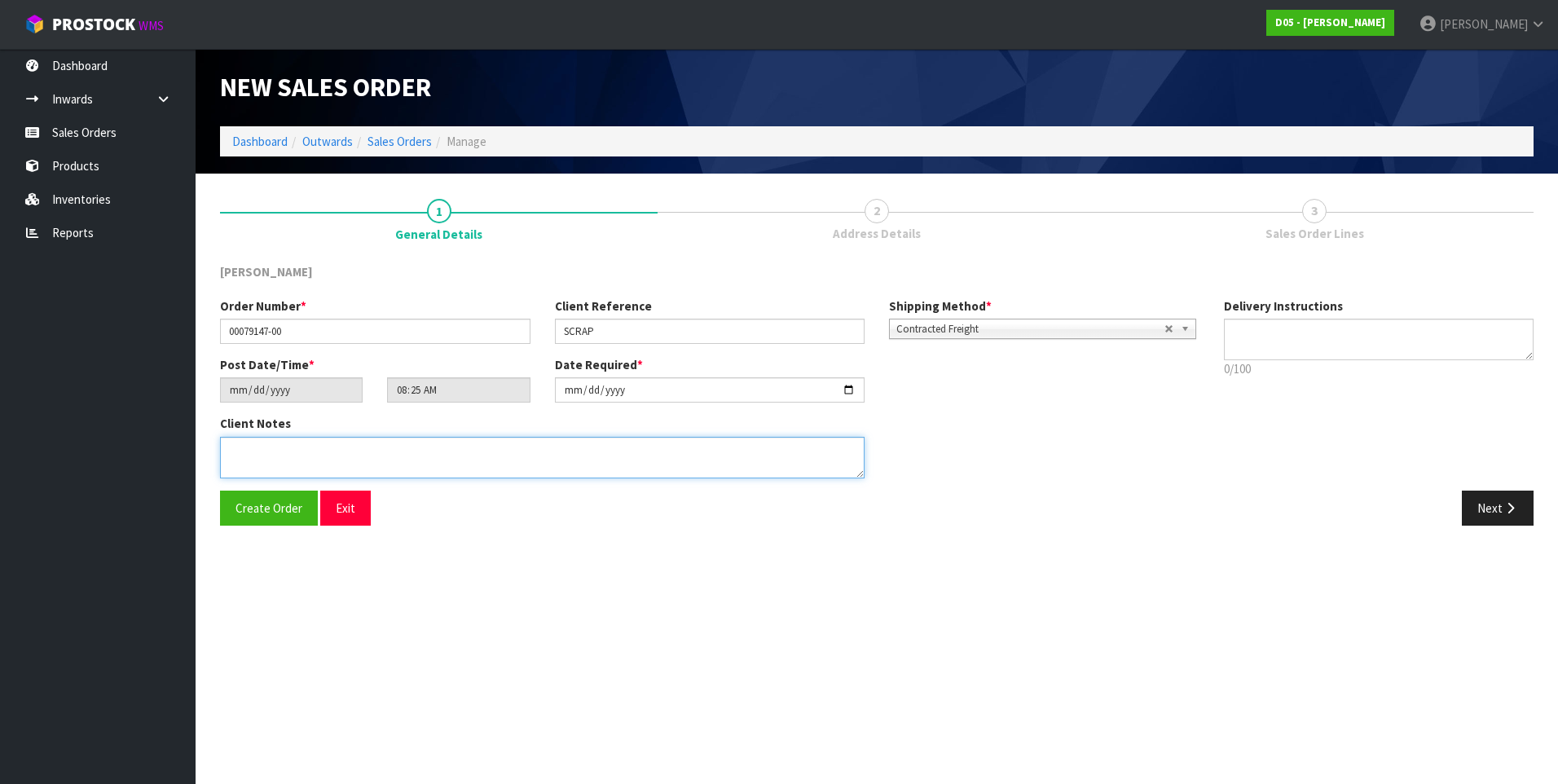
click at [356, 449] on textarea at bounding box center [542, 457] width 644 height 42
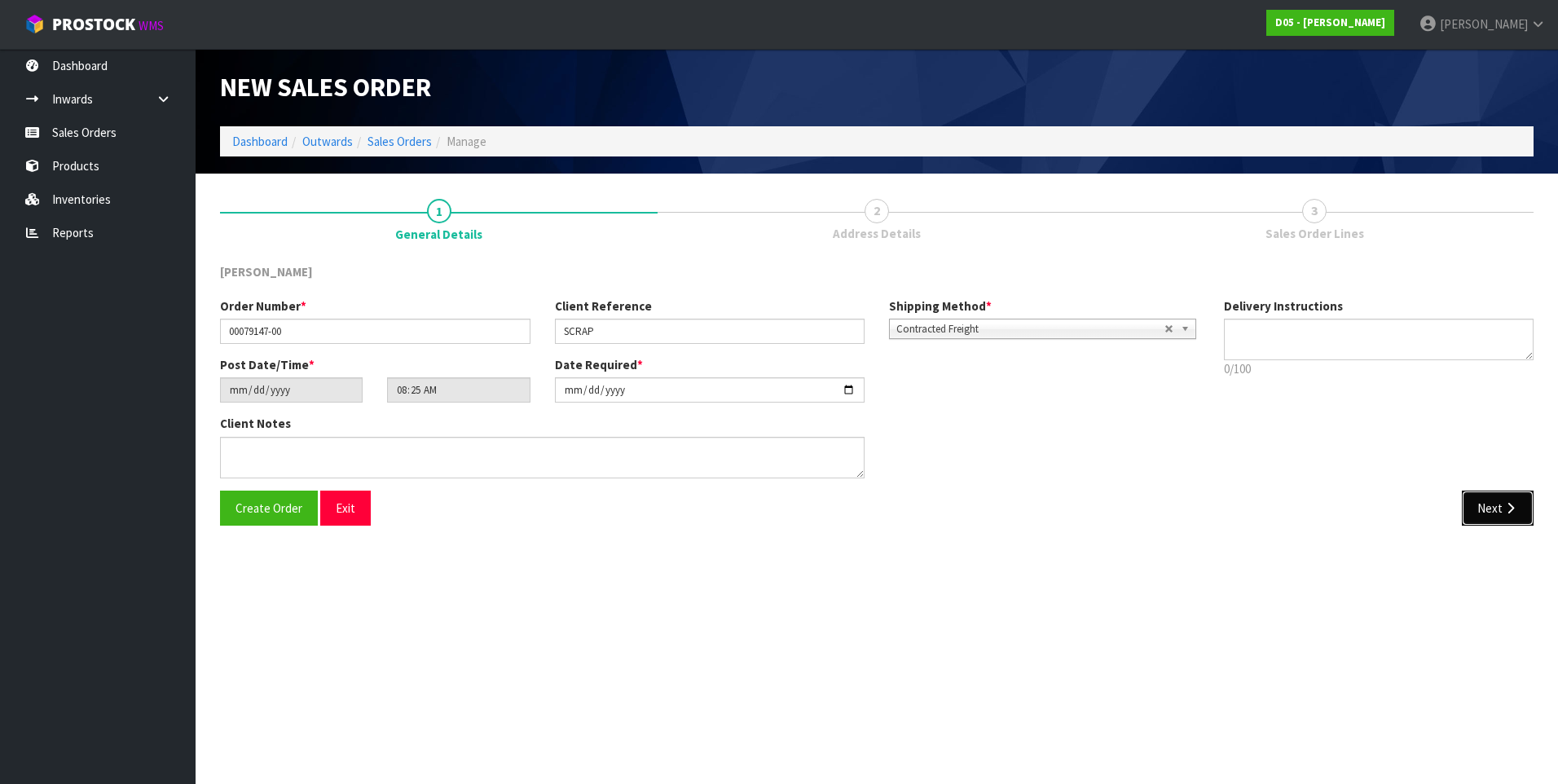
click at [1488, 514] on button "Next" at bounding box center [1497, 508] width 71 height 35
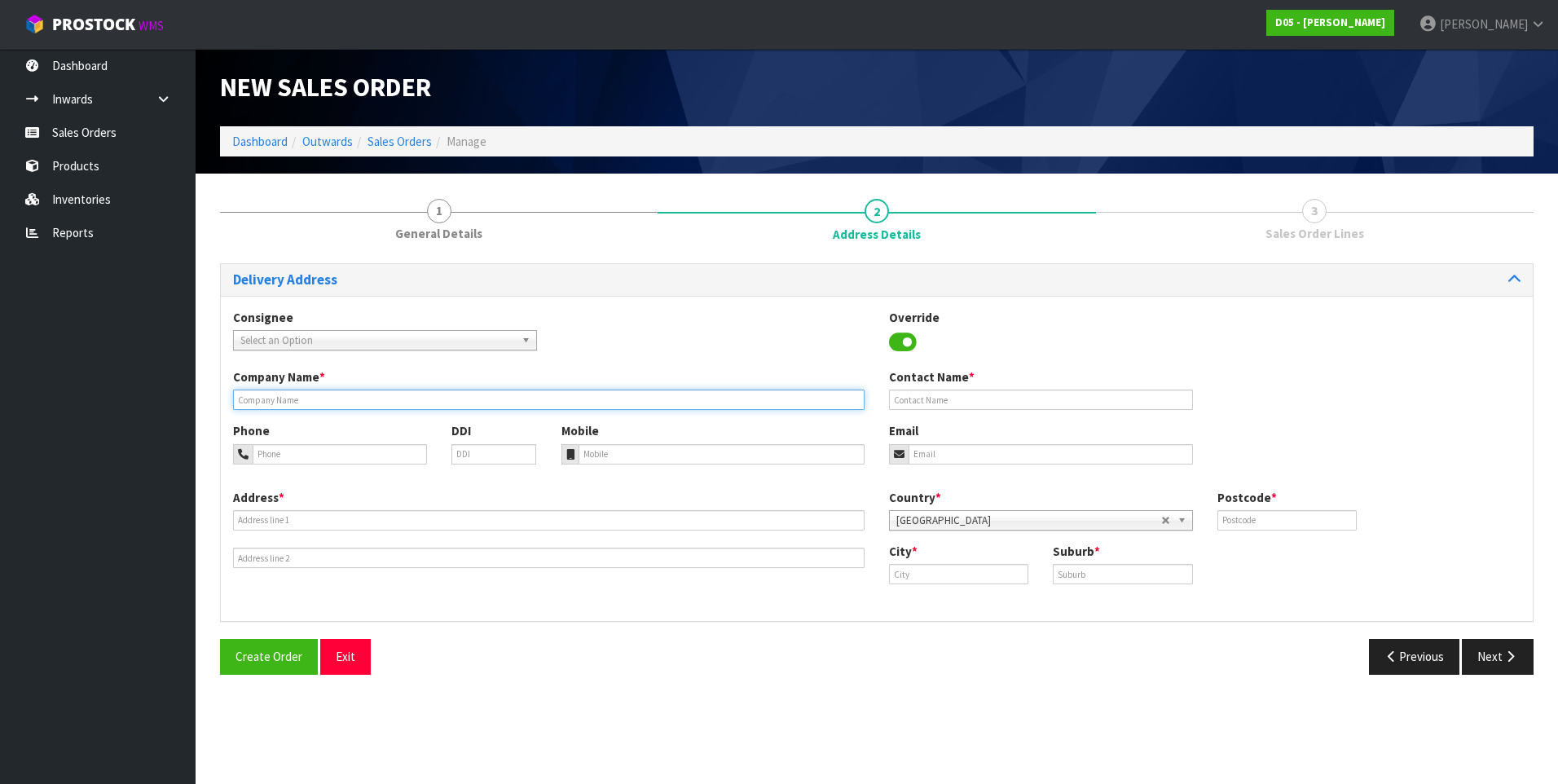
click at [253, 398] on input "text" at bounding box center [549, 399] width 632 height 21
type input "CWL"
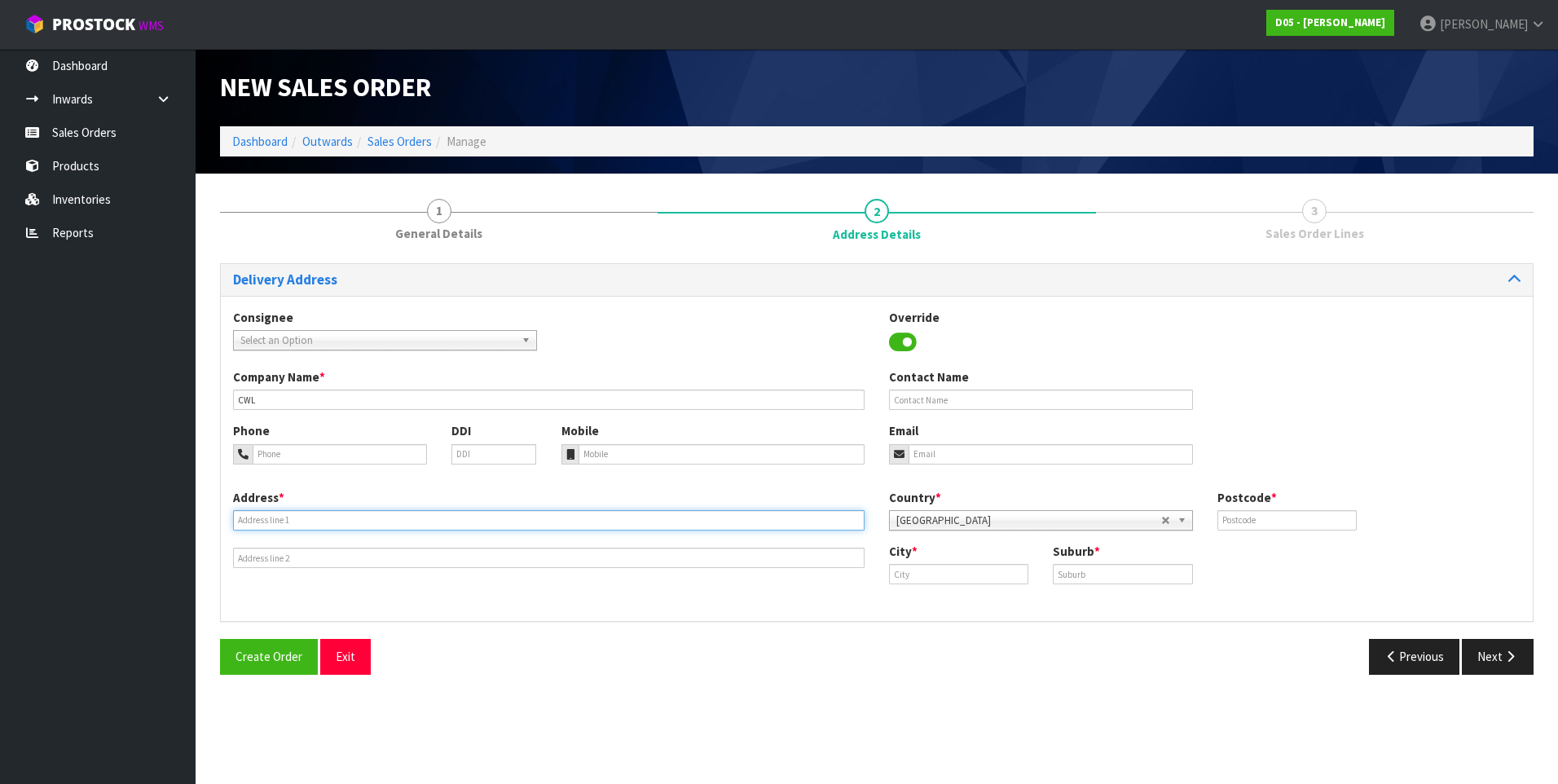
click at [252, 518] on input "text" at bounding box center [549, 520] width 632 height 21
paste input "87 LADY RUBY DRIVE"
type input "87 LADY RUBY DRIVE"
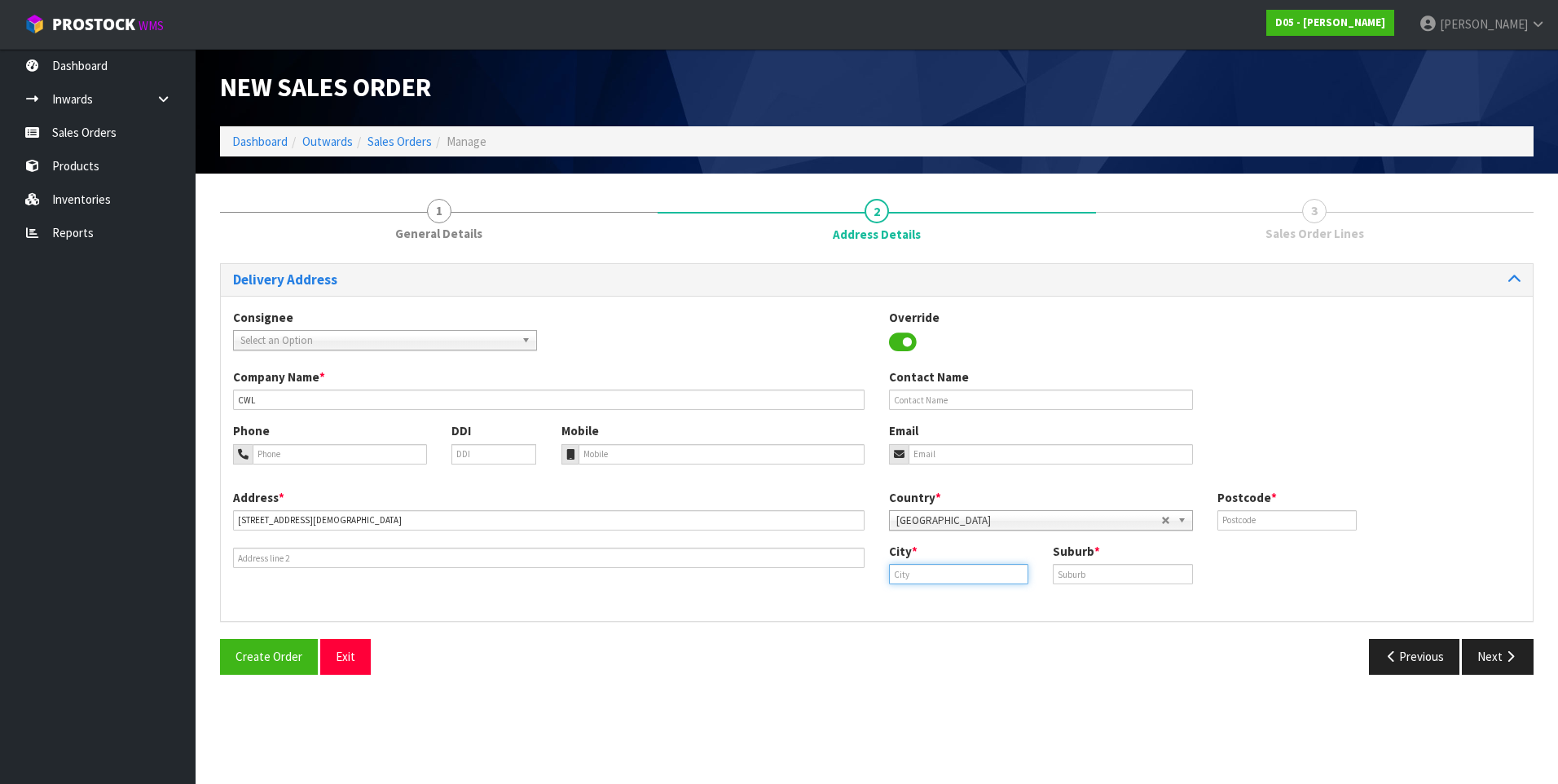
click at [939, 576] on input "text" at bounding box center [959, 574] width 139 height 21
click at [946, 605] on link "Au ckland" at bounding box center [949, 602] width 128 height 22
type input "Auckland"
click at [1074, 579] on input "text" at bounding box center [1122, 574] width 139 height 21
type input "EAST TAMAKI"
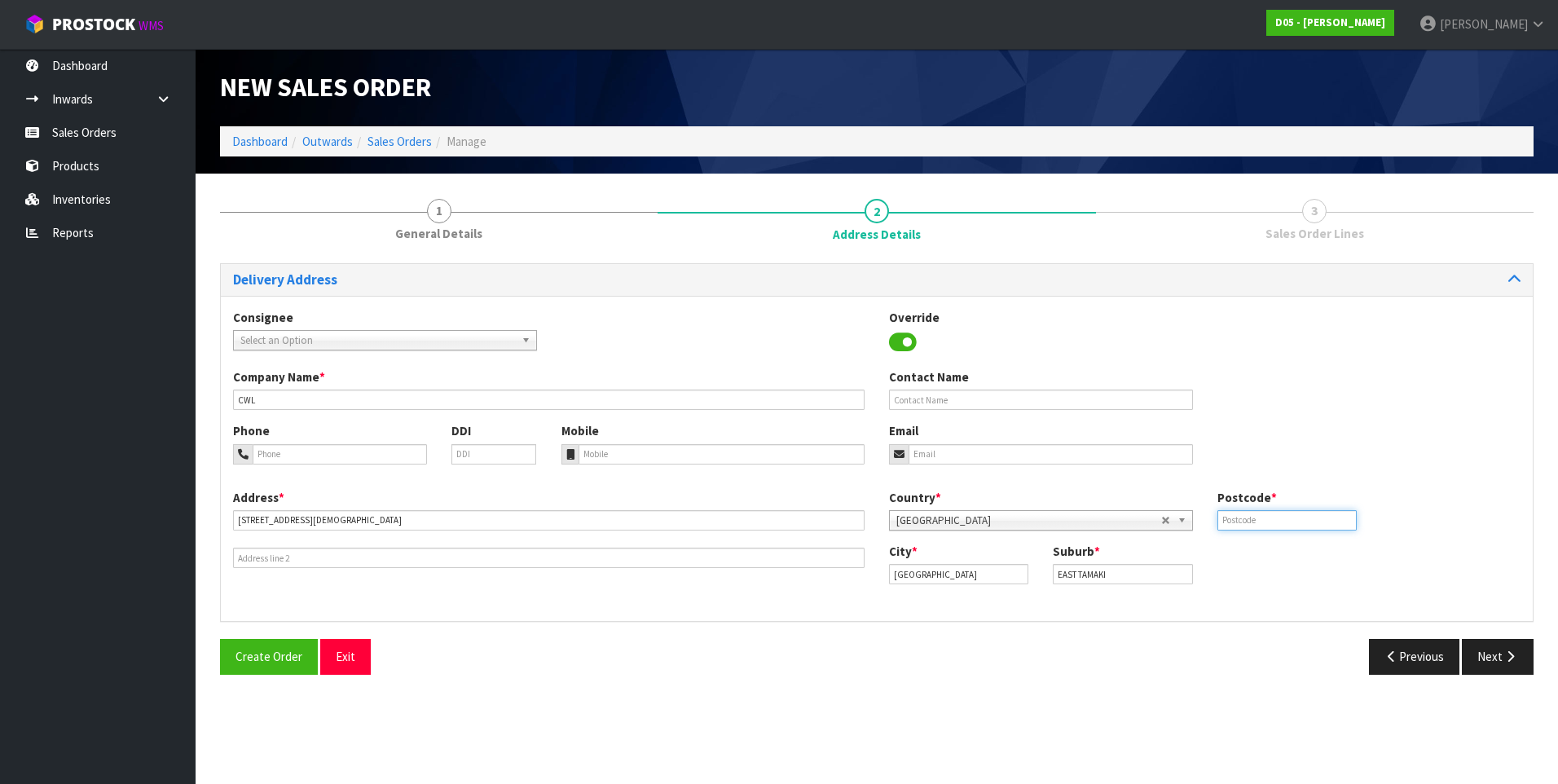
click at [1244, 513] on input "text" at bounding box center [1287, 520] width 139 height 21
type input "2013"
click at [788, 704] on section "New Sales Order Dashboard Outwards Sales Orders Manage New Sales Order Dashboar…" at bounding box center [779, 392] width 1558 height 784
click at [1507, 656] on icon "button" at bounding box center [1510, 657] width 15 height 13
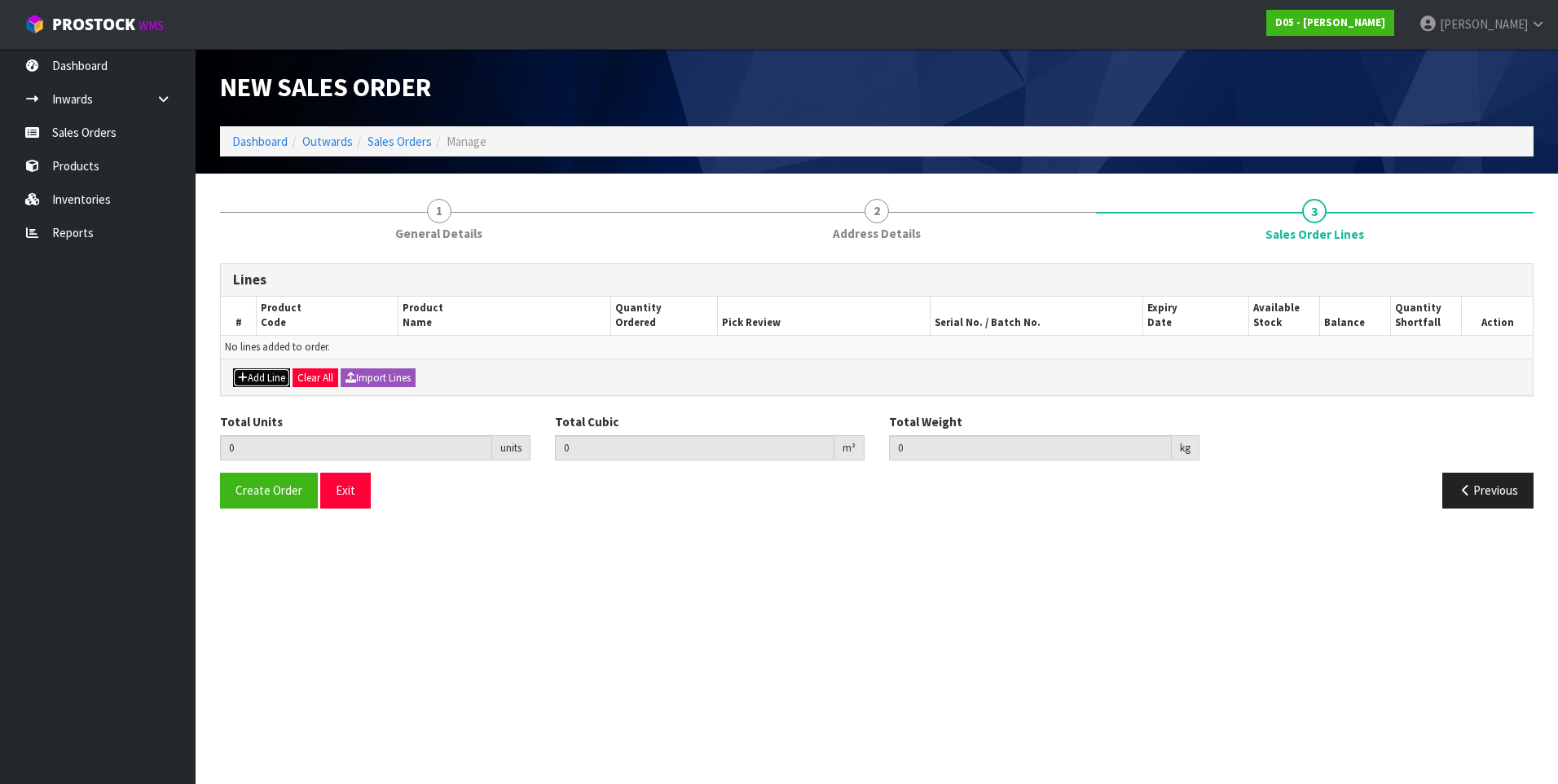
click at [253, 380] on button "Add Line" at bounding box center [261, 378] width 57 height 20
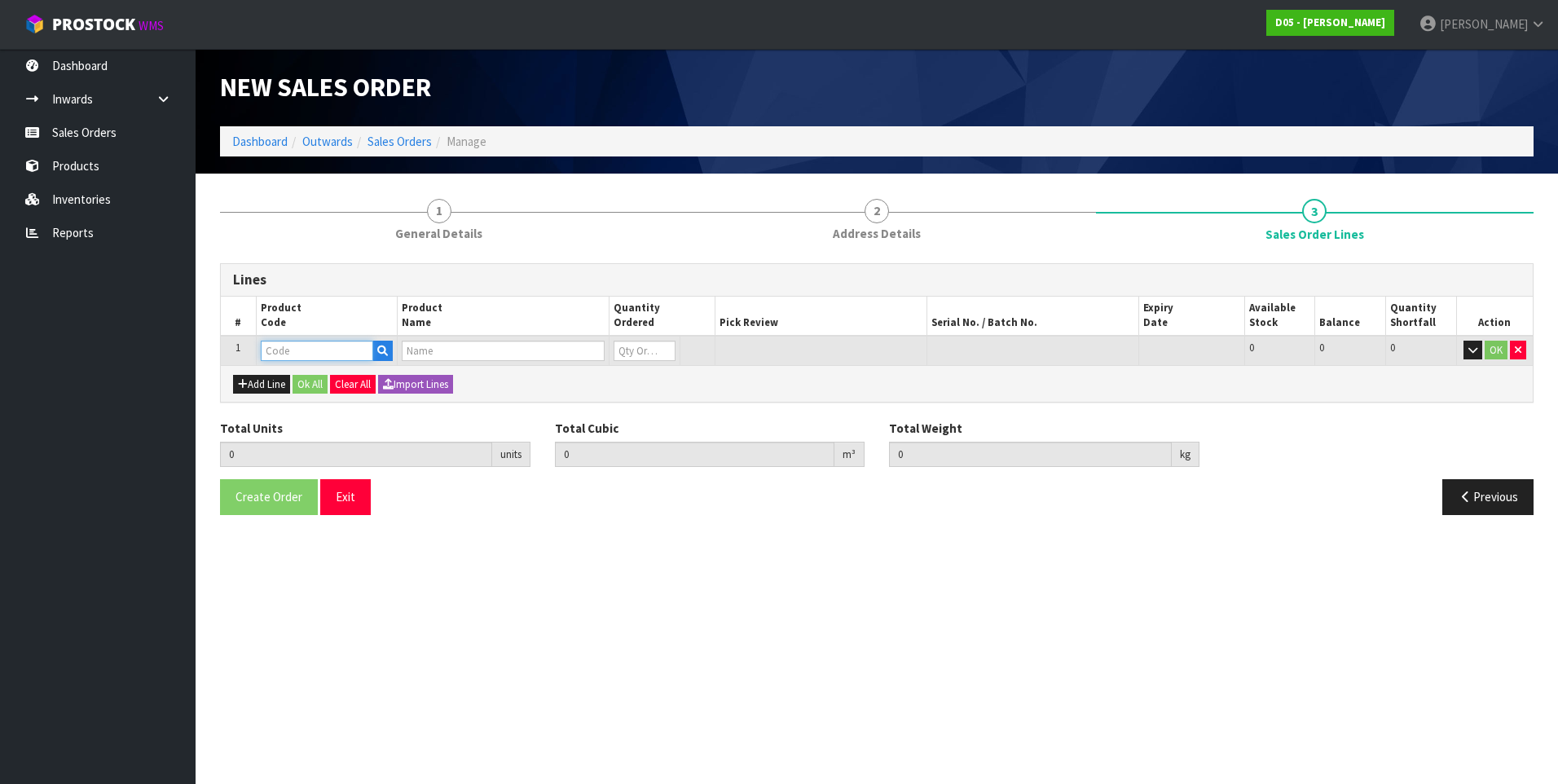
click at [287, 350] on input "text" at bounding box center [317, 350] width 112 height 21
paste input "SBOL-KI-CAPS-01"
type input "SBOL-KI-CAPS-01"
type input "0.000000"
type input "0.000"
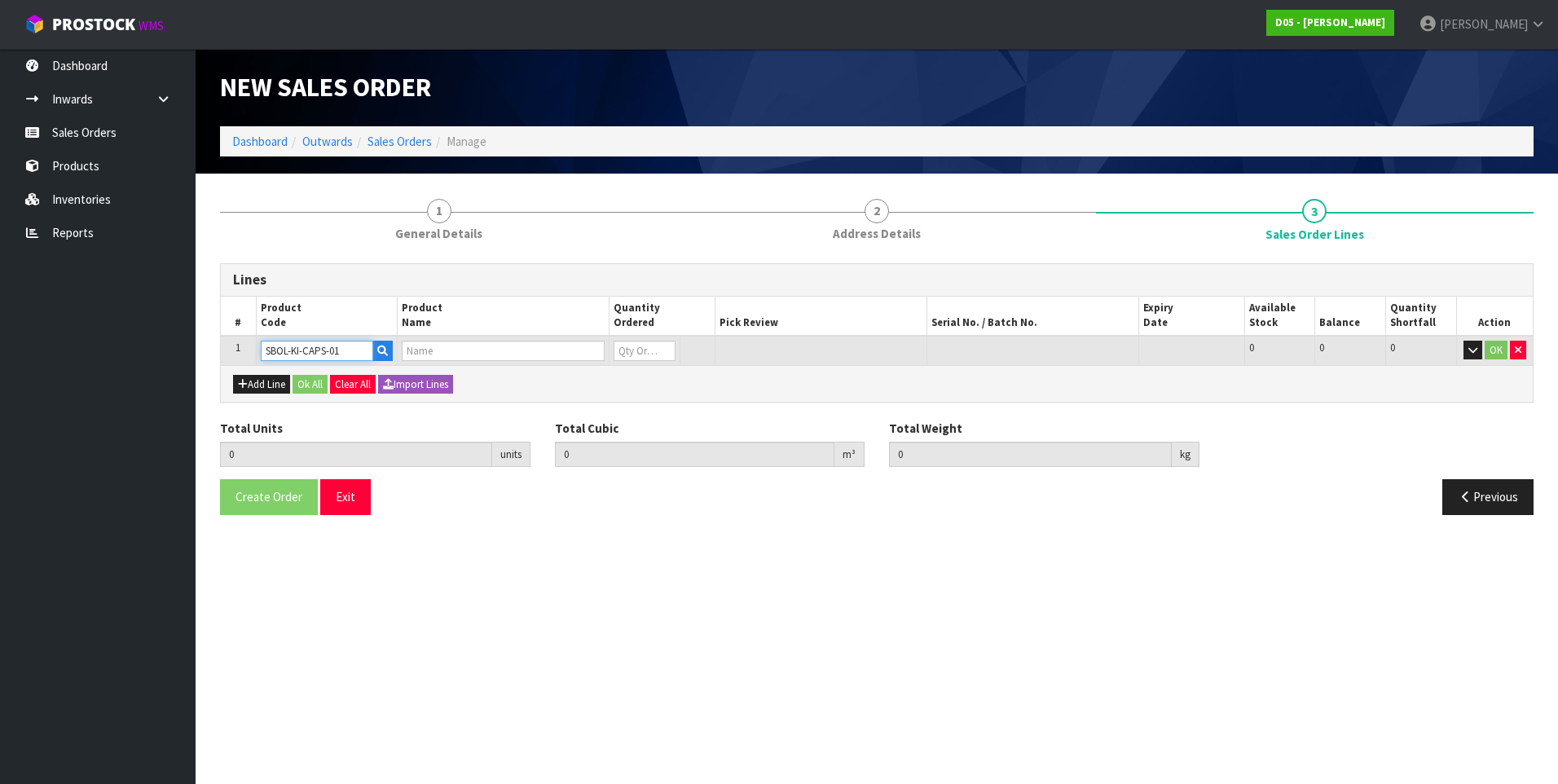
type input "( C )ALLEN SCREW CAPS M8"
type input "0"
type input "SBOL-KI-CAPS-01"
click at [627, 348] on input "0" at bounding box center [628, 350] width 59 height 21
type input "1"
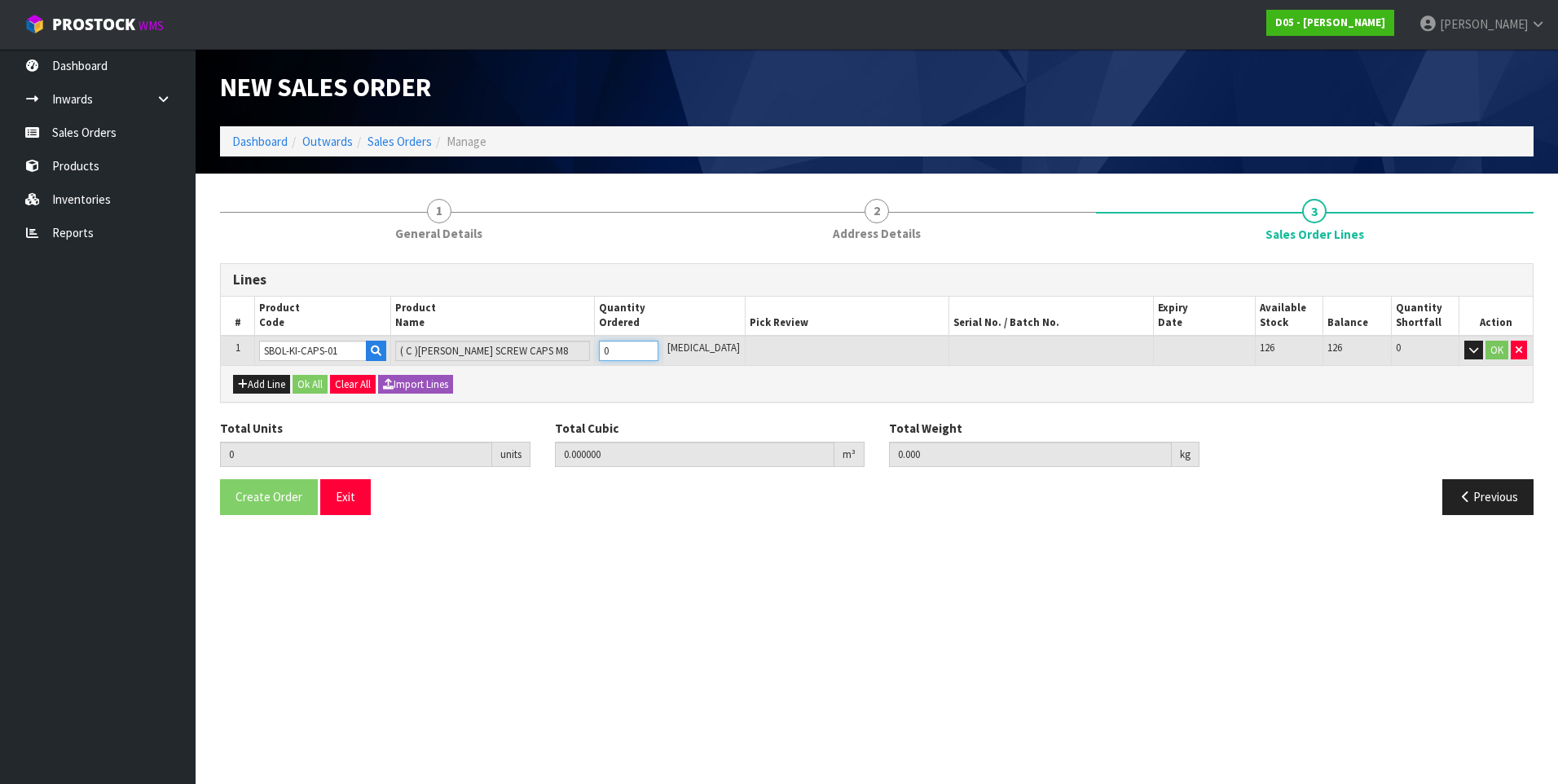
type input "0.000001"
type input "0.1"
type input "1"
type input "10"
type input "0.00001"
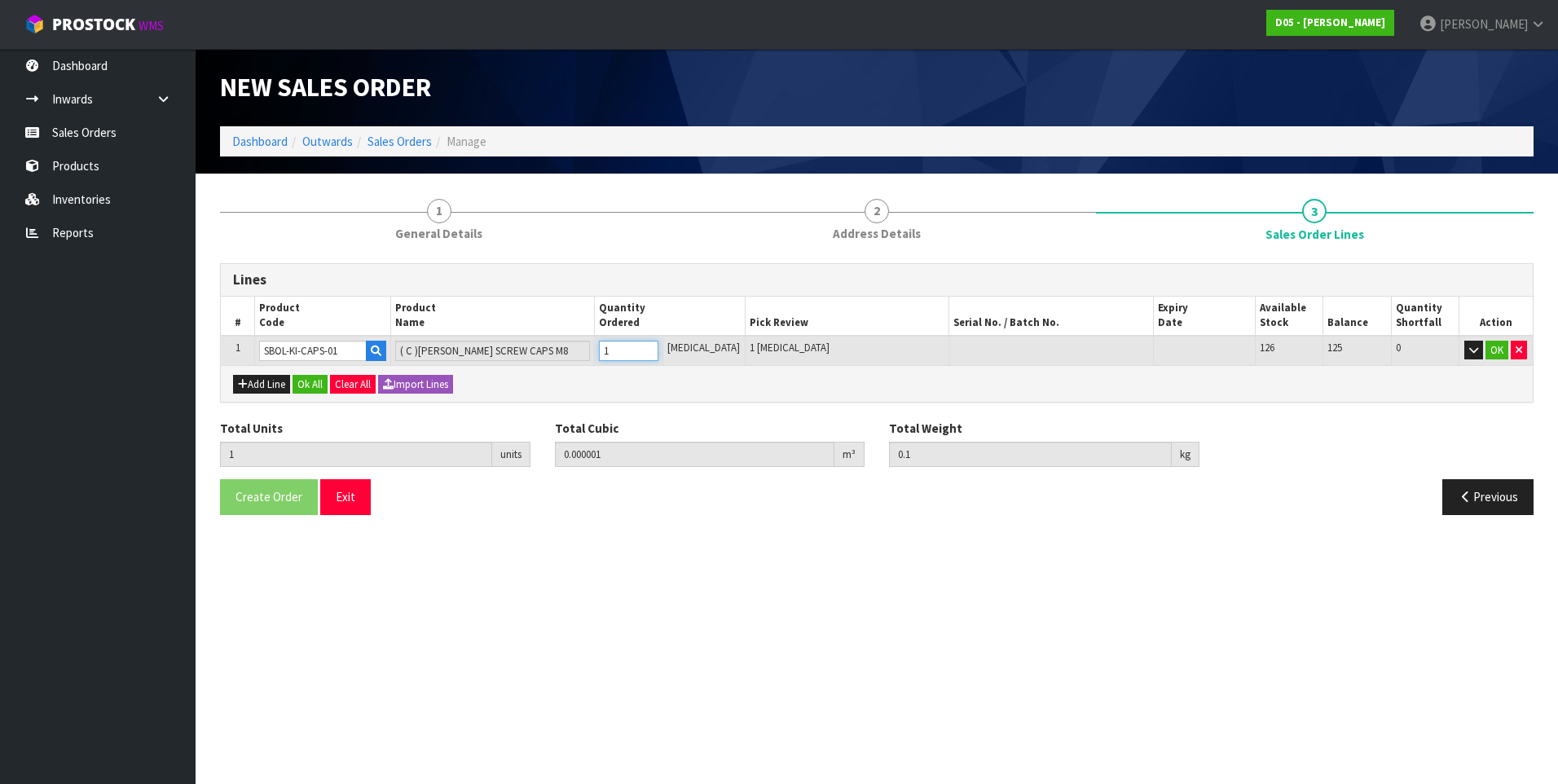
type input "1"
type input "10"
type input "100"
type input "0.0001"
type input "10"
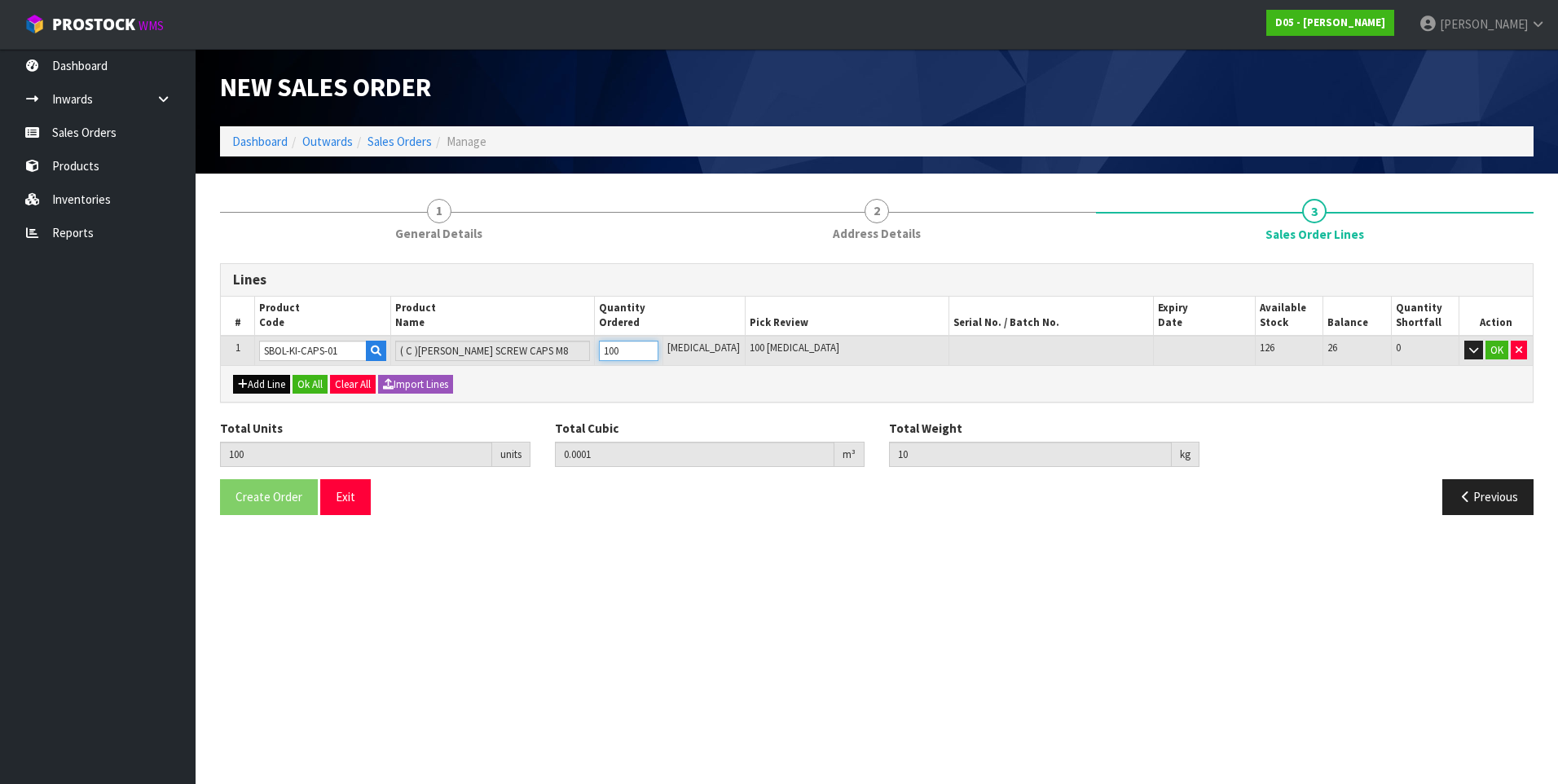
type input "100"
click at [260, 384] on button "Add Line" at bounding box center [261, 385] width 57 height 20
type input "0"
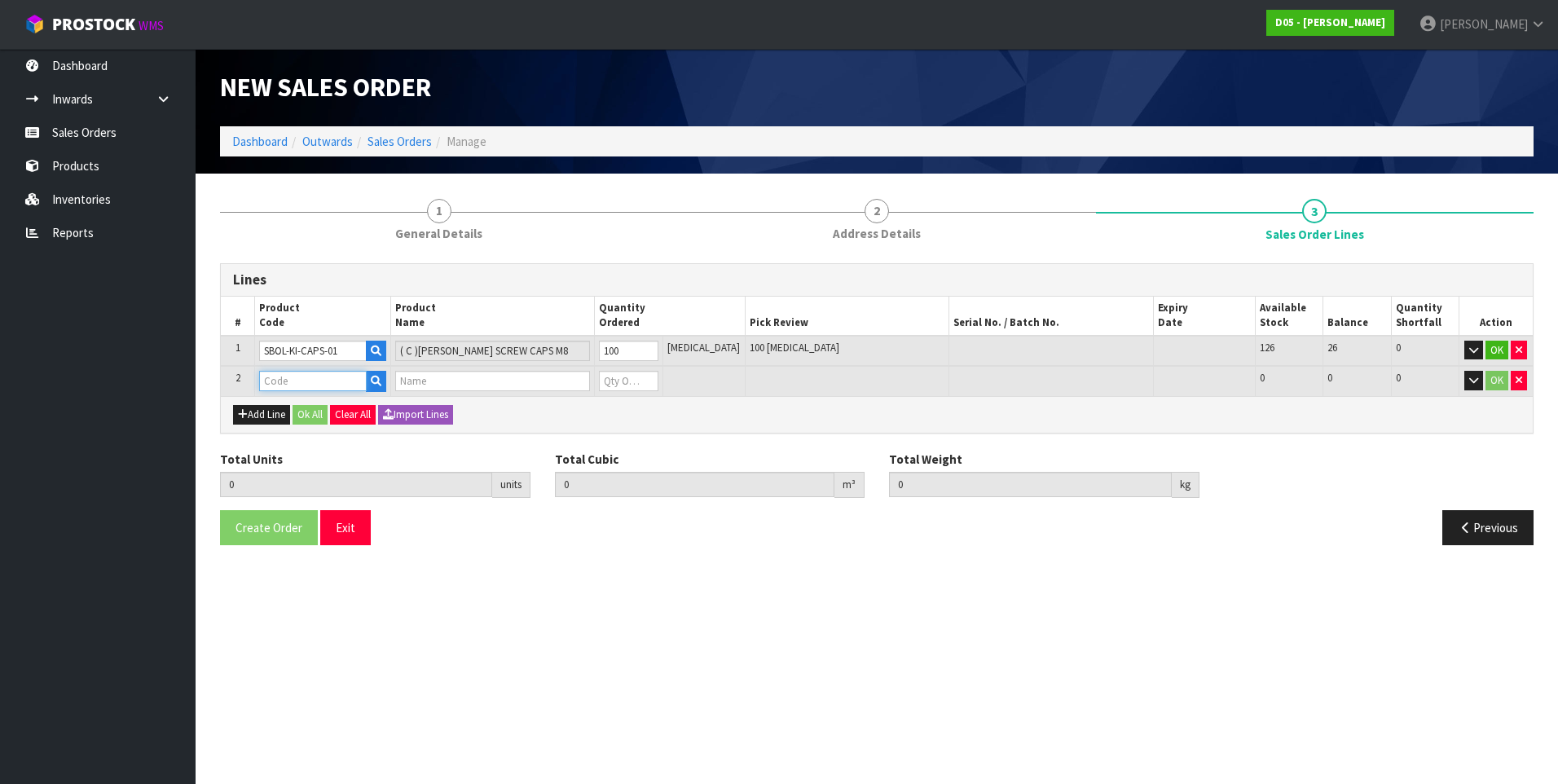
click at [273, 382] on input "text" at bounding box center [313, 380] width 108 height 21
paste input "2040100211-00"
type input "2040100211-00"
type input "100"
type input "0.0001"
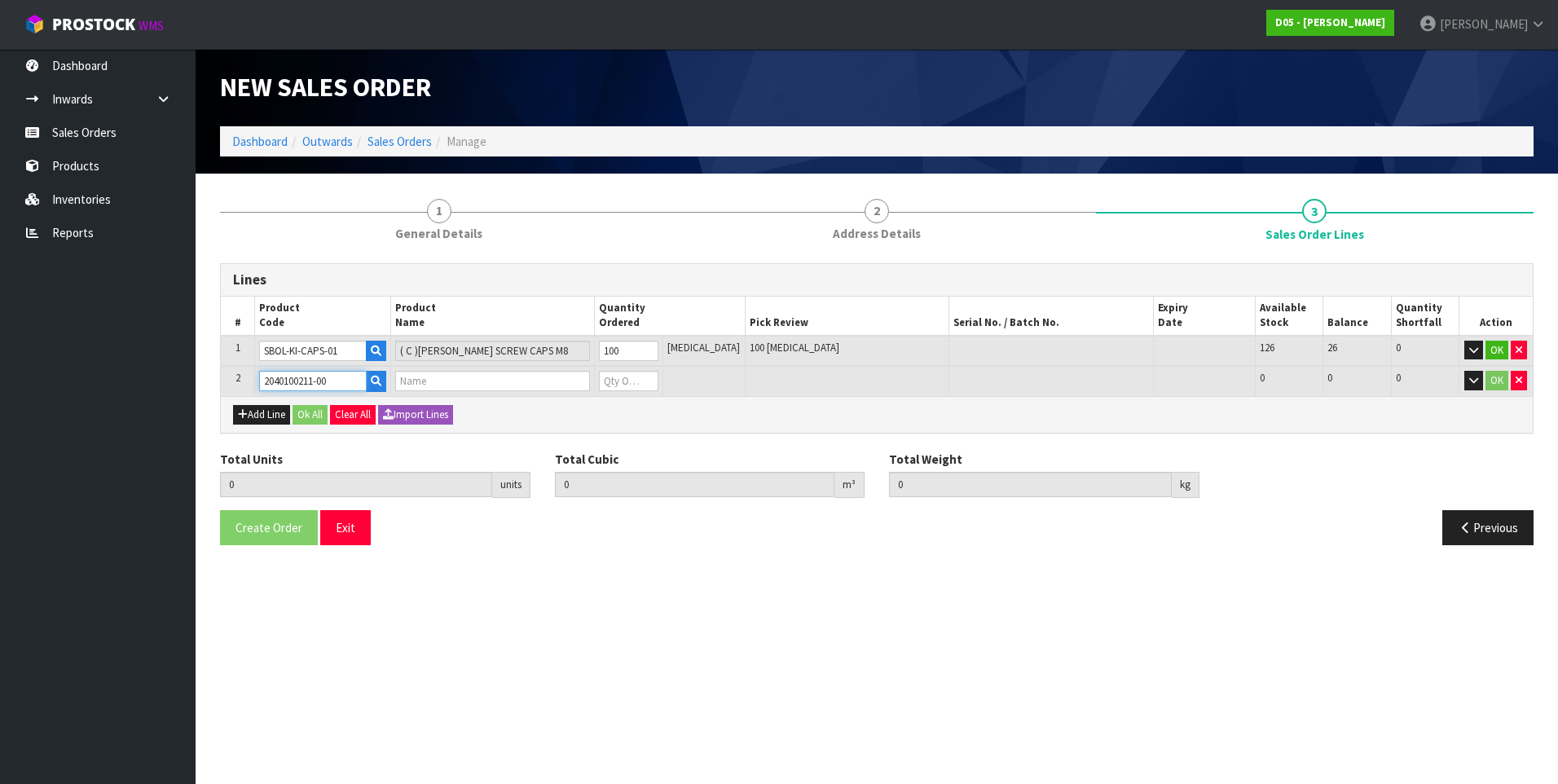
type input "10"
type input "( C )PIN PAD MOUNT - 22" CYT COUNTER INGENICO"
type input "0"
type input "2040100211-00"
click at [635, 385] on input "0" at bounding box center [628, 380] width 59 height 21
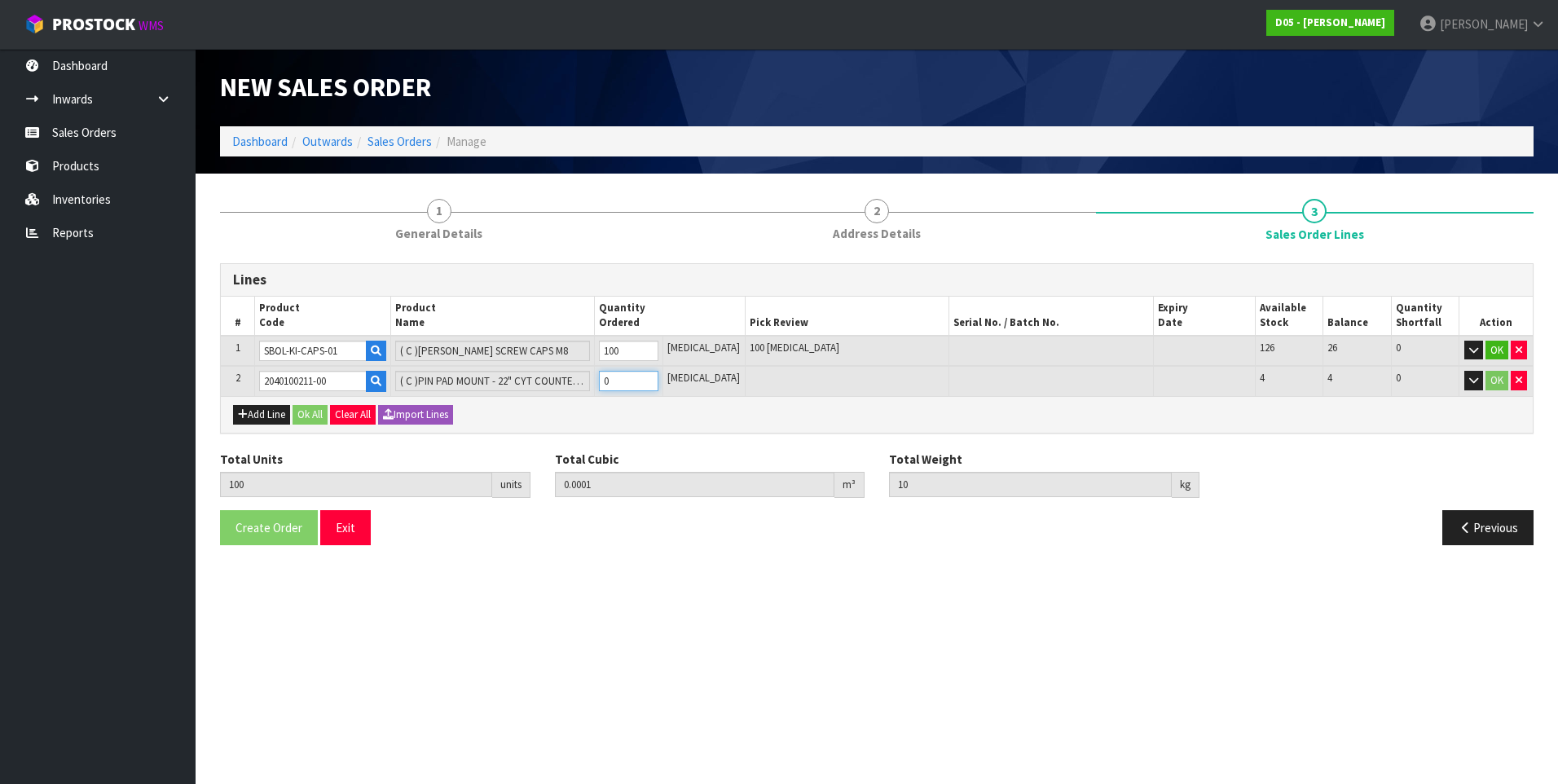
type input "104"
type input "0.018916"
type input "12.8"
type input "4"
click at [311, 416] on button "Ok All" at bounding box center [310, 415] width 35 height 20
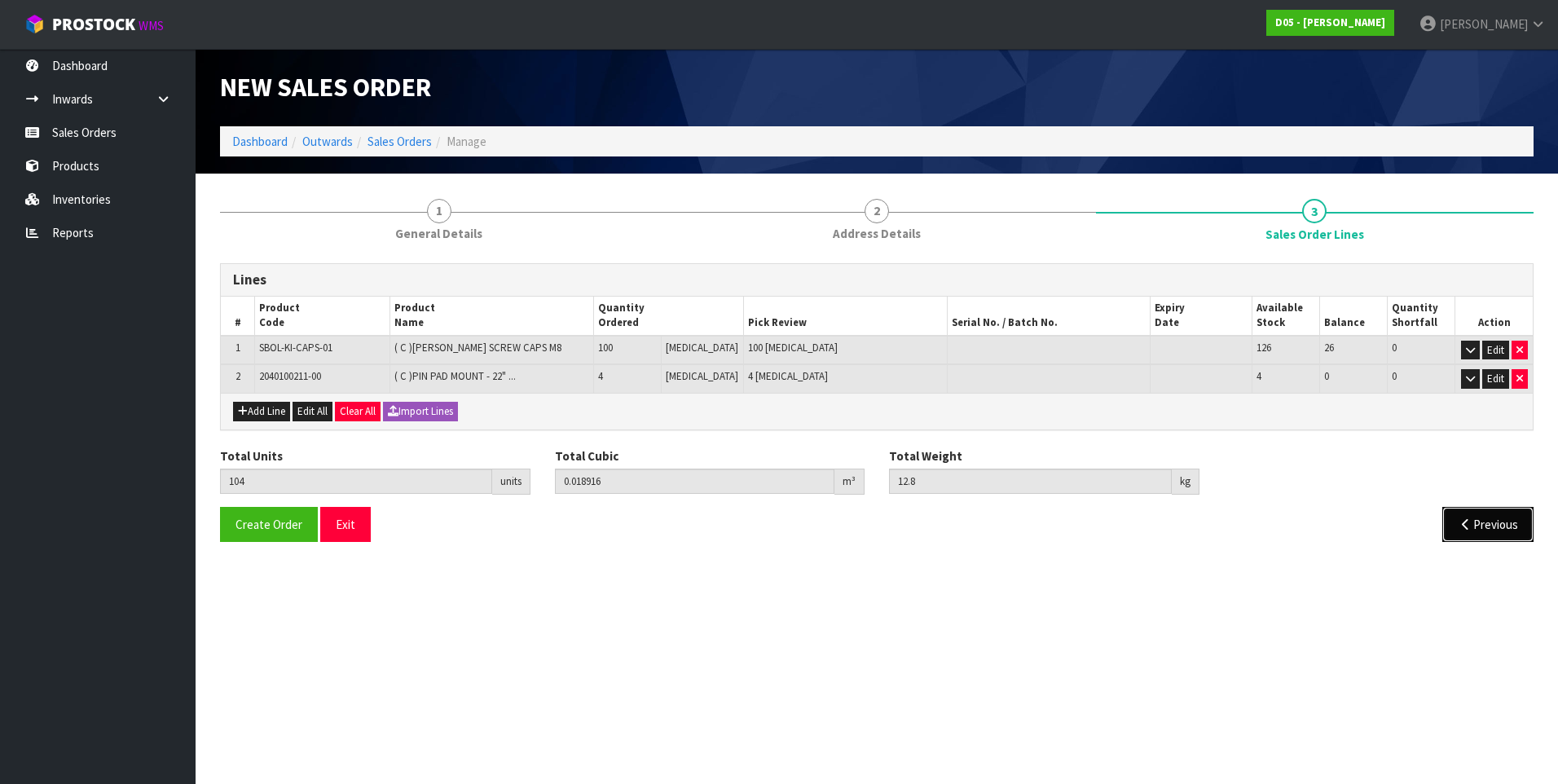
click at [1487, 516] on button "Previous" at bounding box center [1488, 524] width 91 height 35
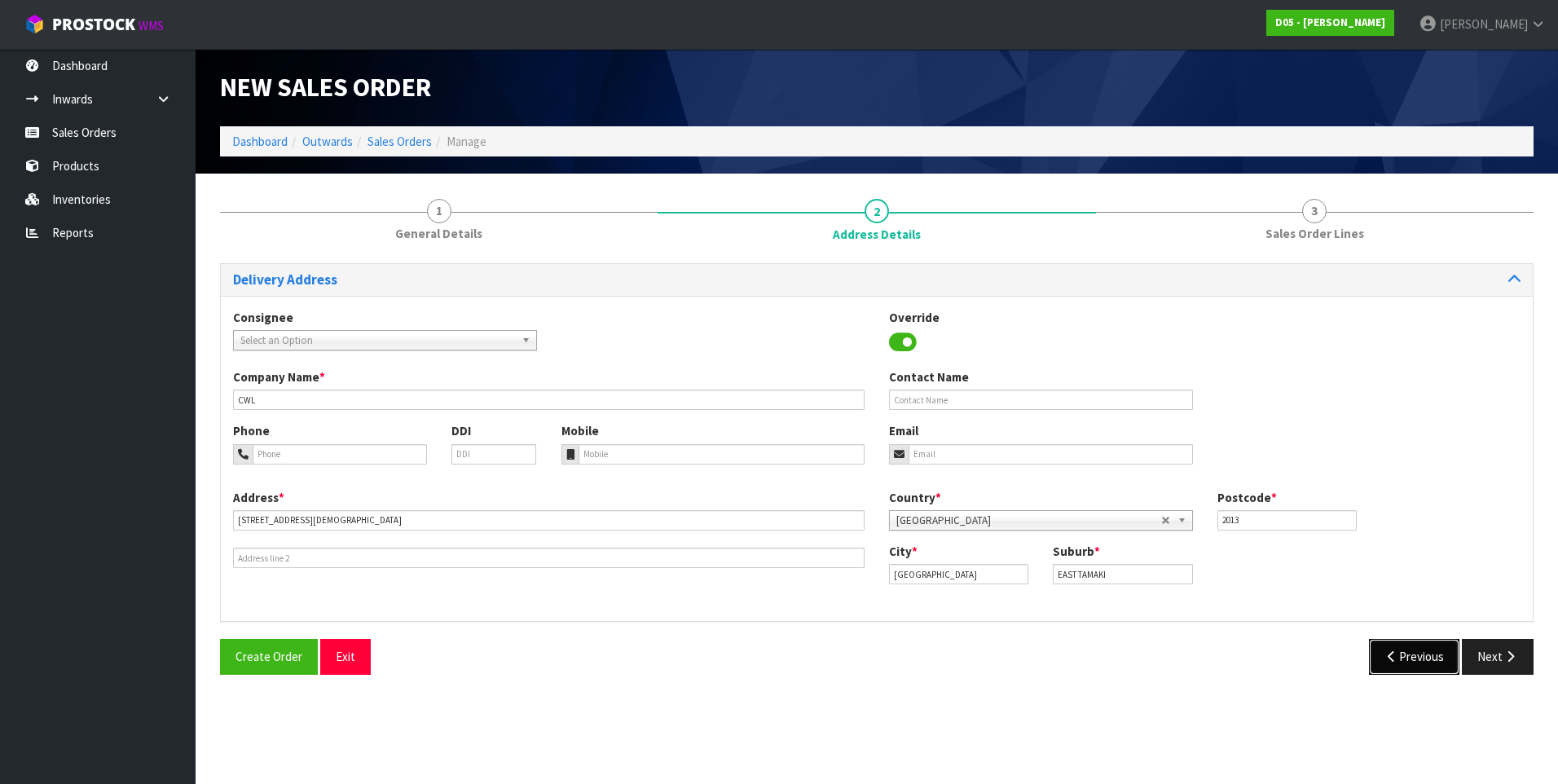
click at [1407, 649] on button "Previous" at bounding box center [1414, 656] width 91 height 35
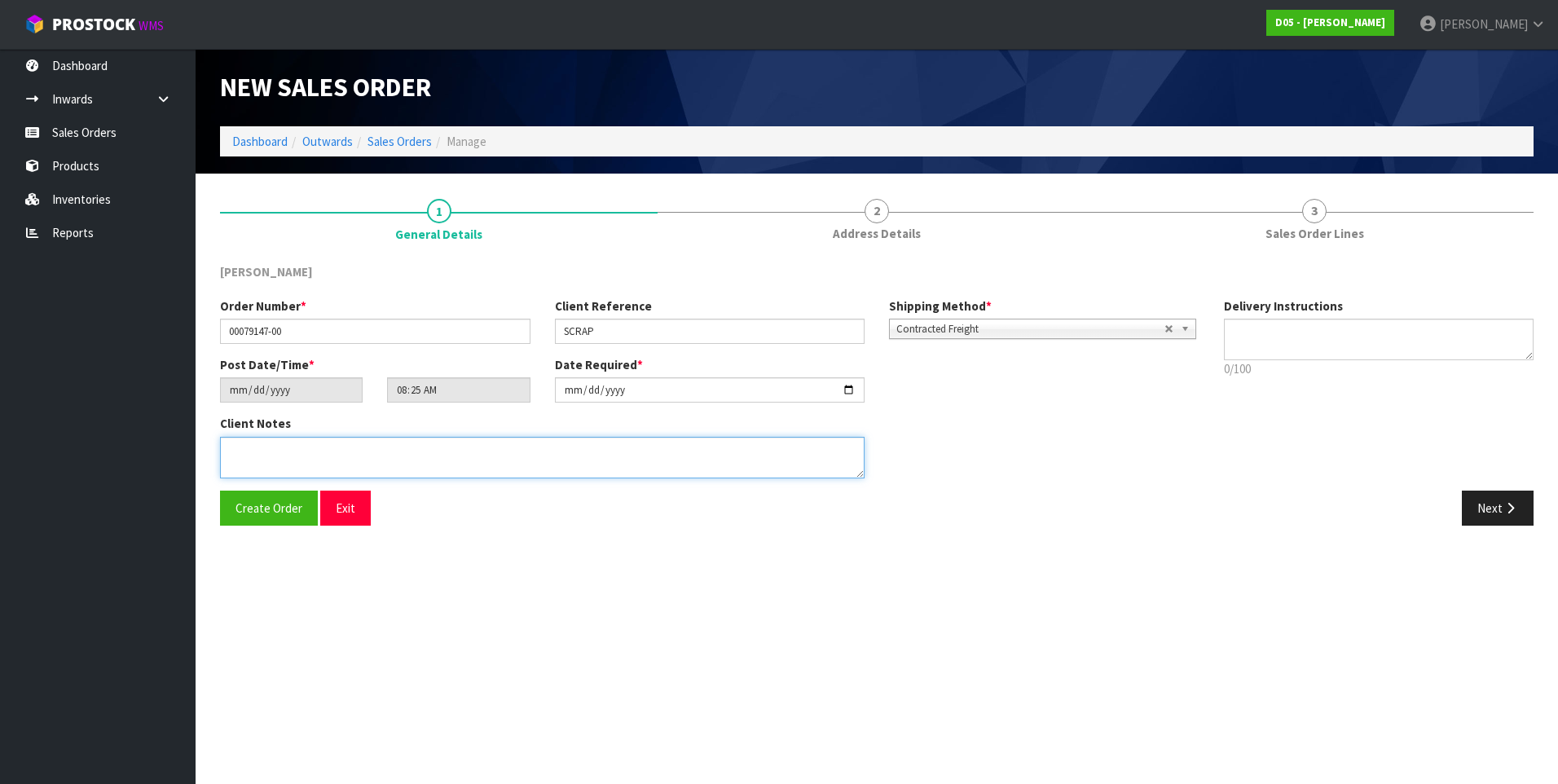
click at [259, 456] on textarea at bounding box center [542, 457] width 644 height 42
drag, startPoint x: 315, startPoint y: 449, endPoint x: 230, endPoint y: 451, distance: 85.0
click at [230, 451] on textarea at bounding box center [542, 457] width 644 height 42
type textarea "DISPOSE LOCALLY"
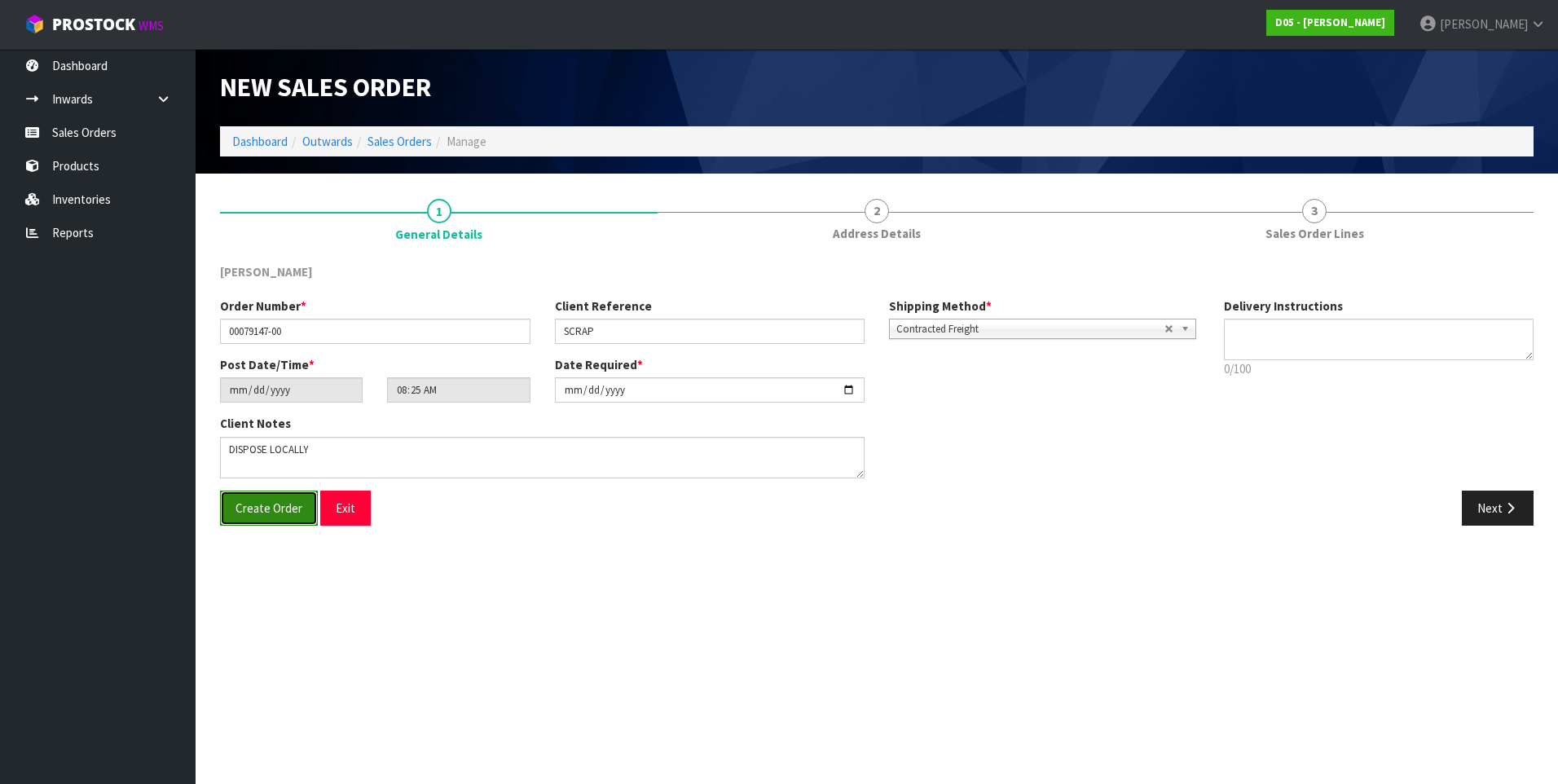
click at [257, 505] on span "Create Order" at bounding box center [269, 508] width 67 height 15
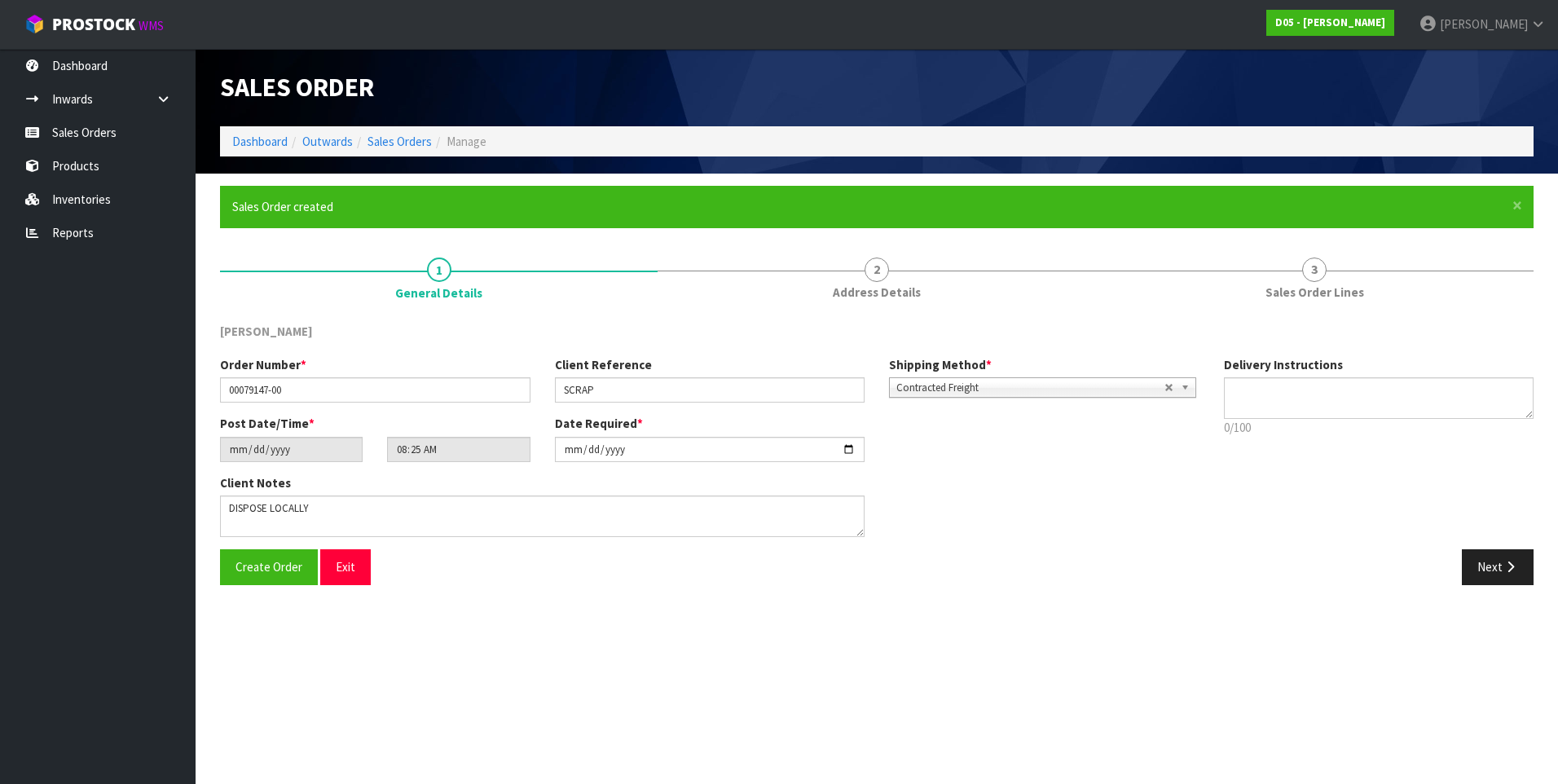
type input "10:25:00.000"
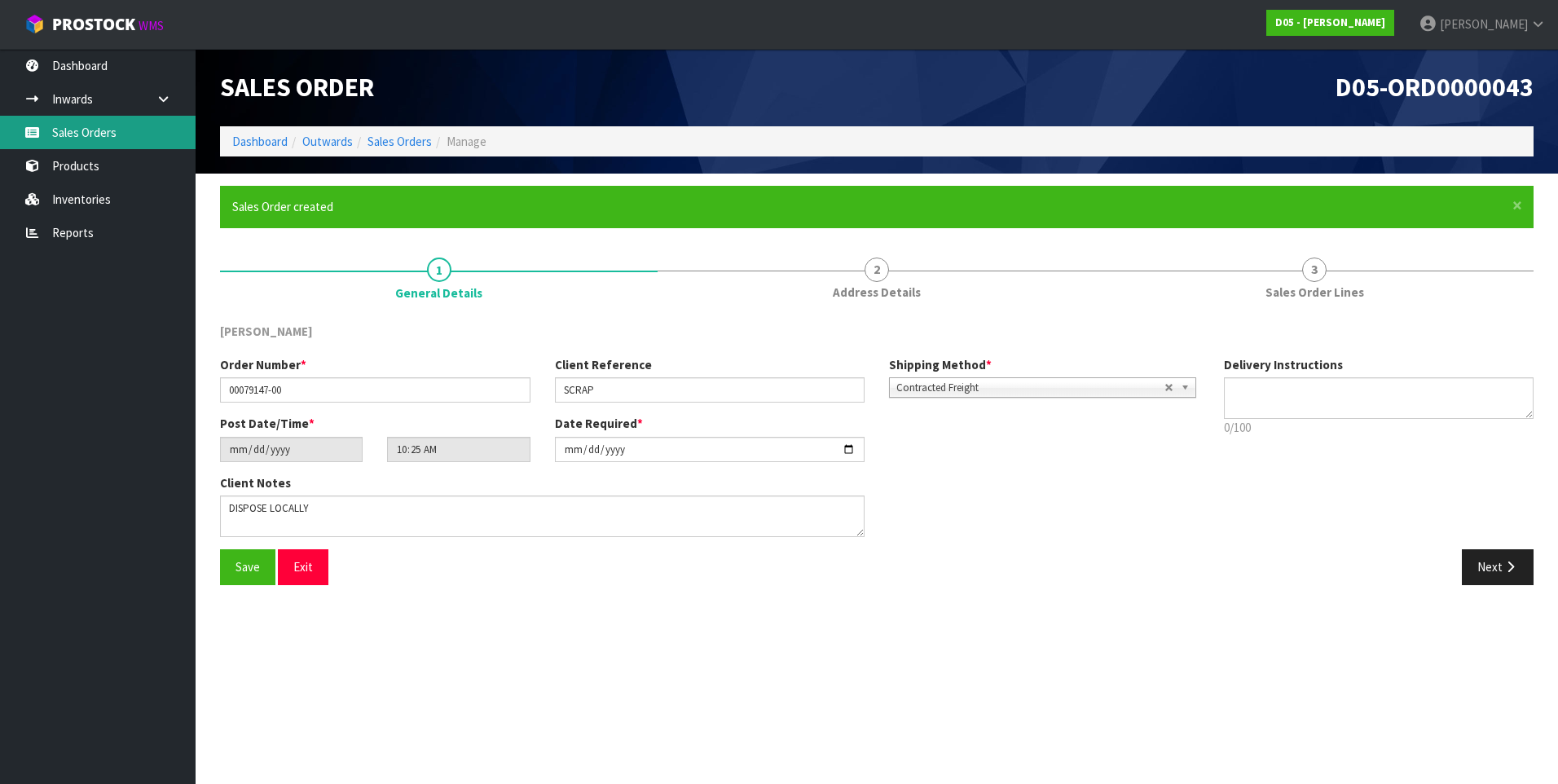
click at [100, 132] on link "Sales Orders" at bounding box center [98, 132] width 195 height 33
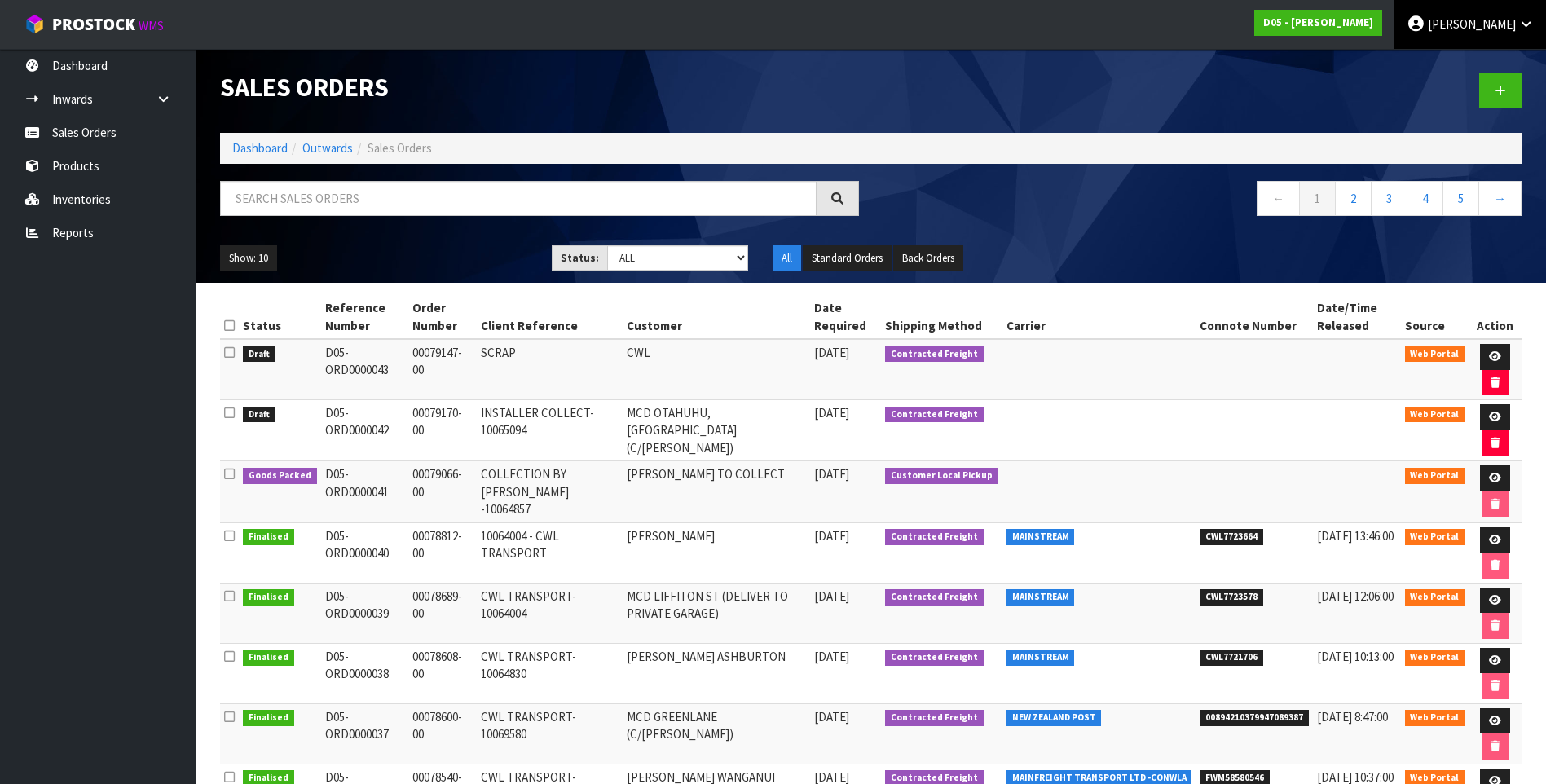
click at [1446, 30] on span "DUTT-COATES" at bounding box center [1471, 23] width 88 height 15
click at [1449, 66] on link "Logout" at bounding box center [1480, 65] width 128 height 22
